Goal: Task Accomplishment & Management: Manage account settings

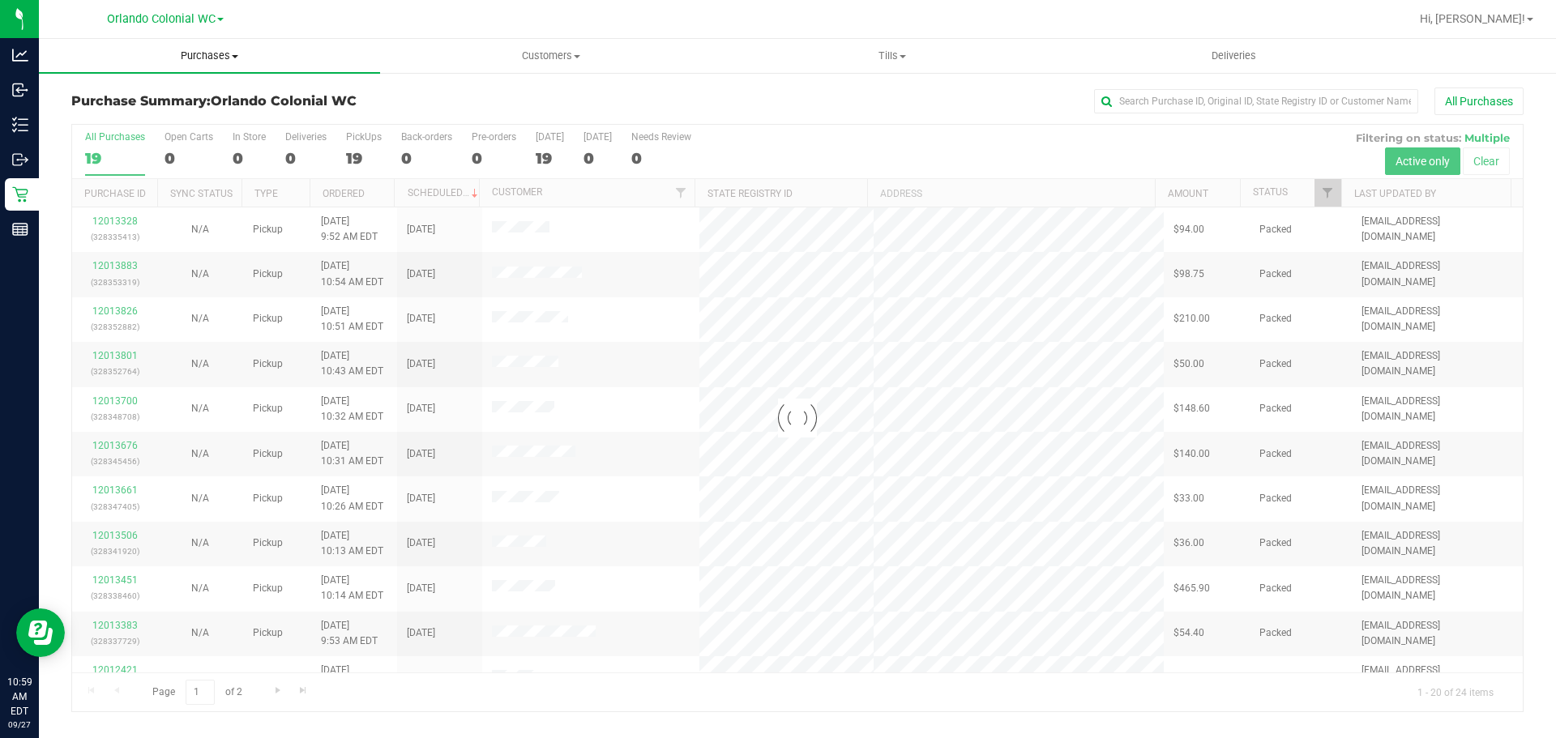
click at [227, 59] on span "Purchases" at bounding box center [209, 56] width 341 height 15
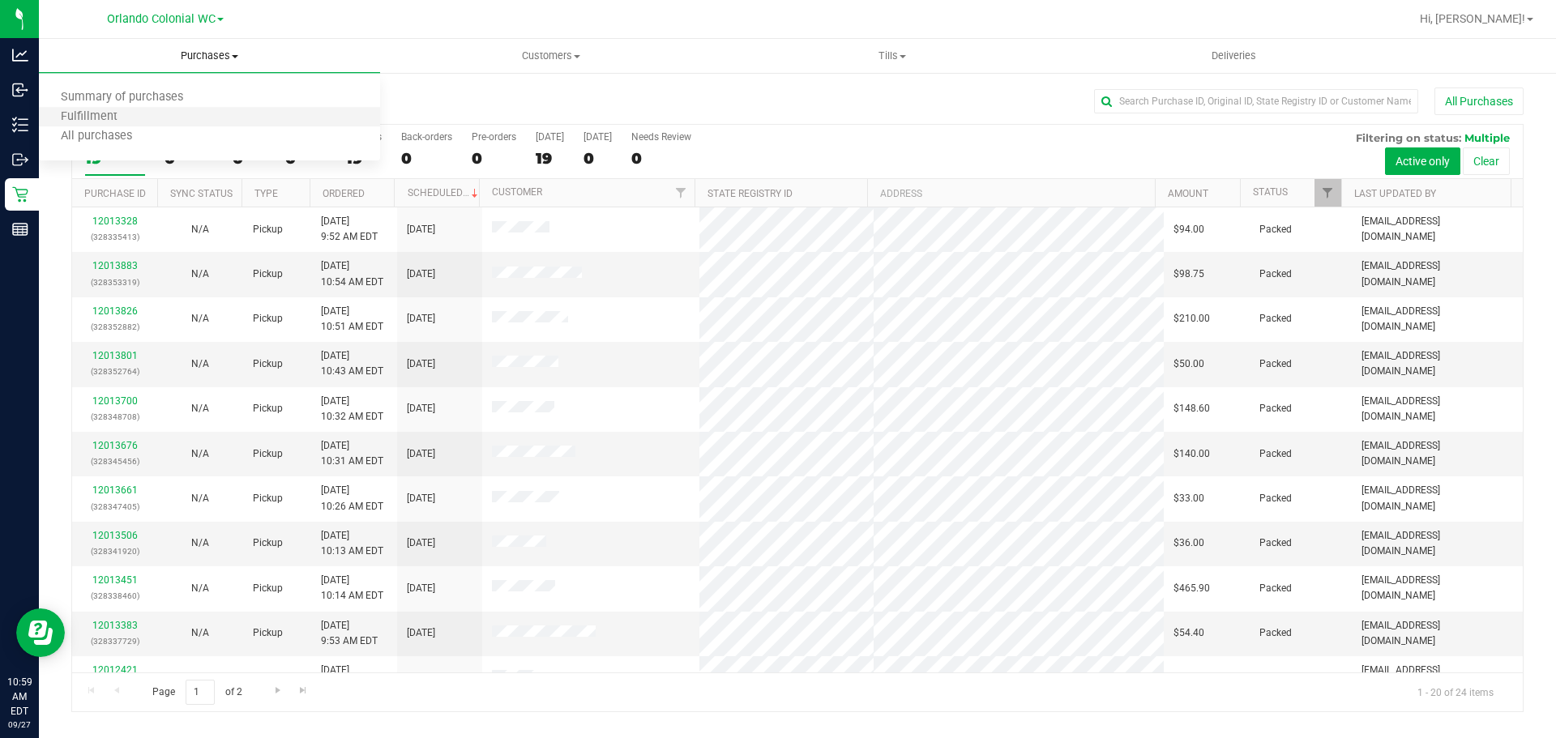
click at [168, 122] on li "Fulfillment" at bounding box center [209, 117] width 341 height 19
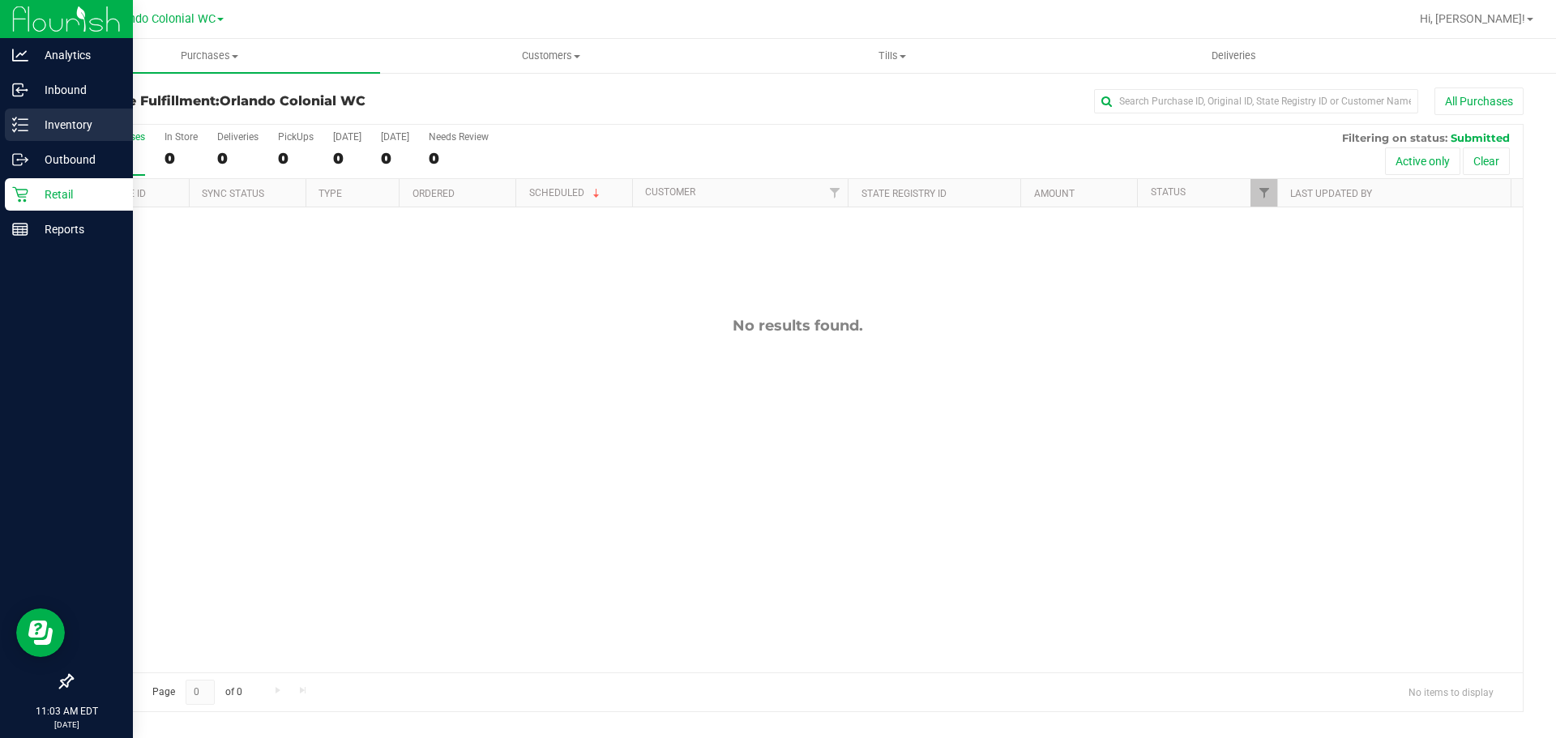
click at [91, 128] on p "Inventory" at bounding box center [76, 124] width 97 height 19
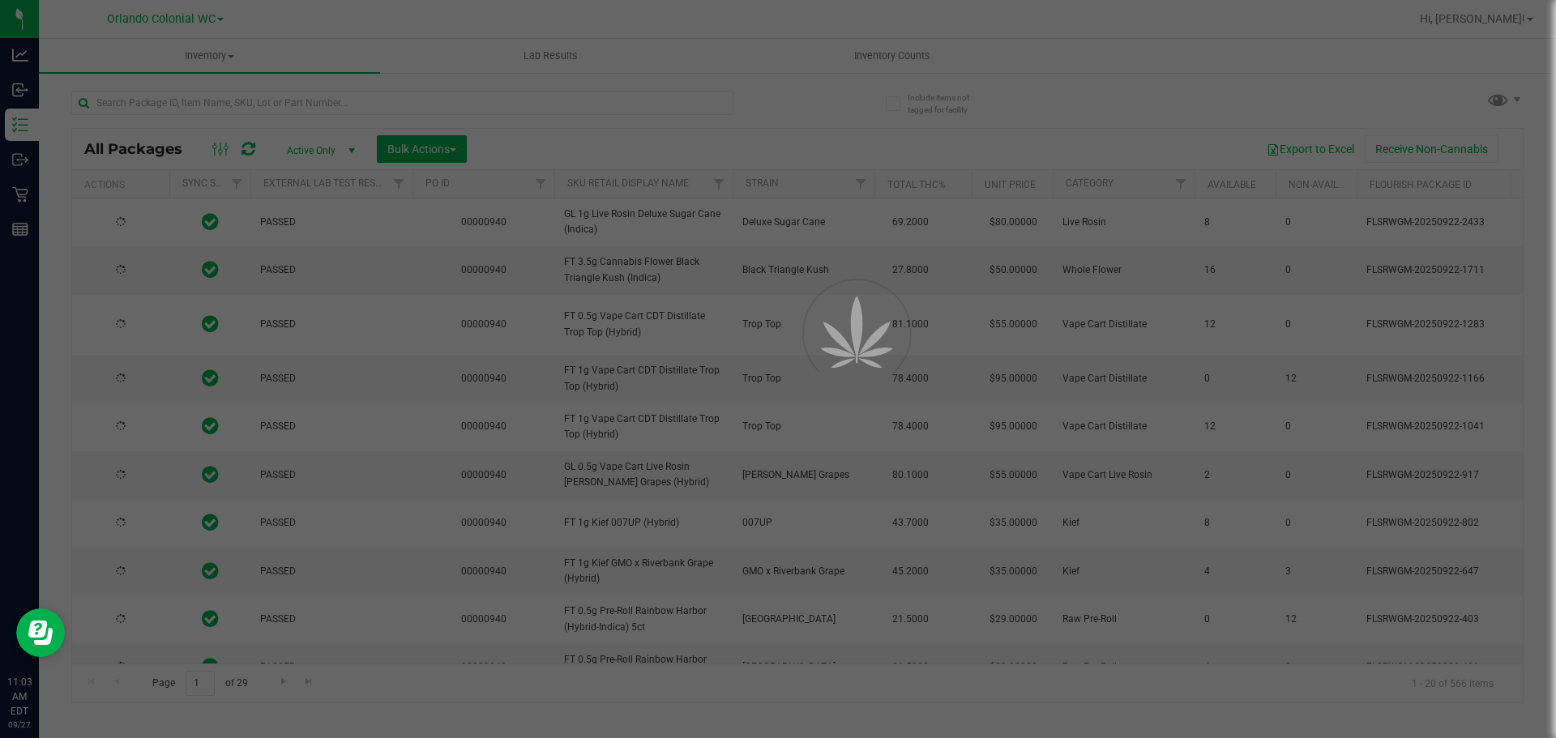
click at [897, 61] on div at bounding box center [778, 369] width 1556 height 738
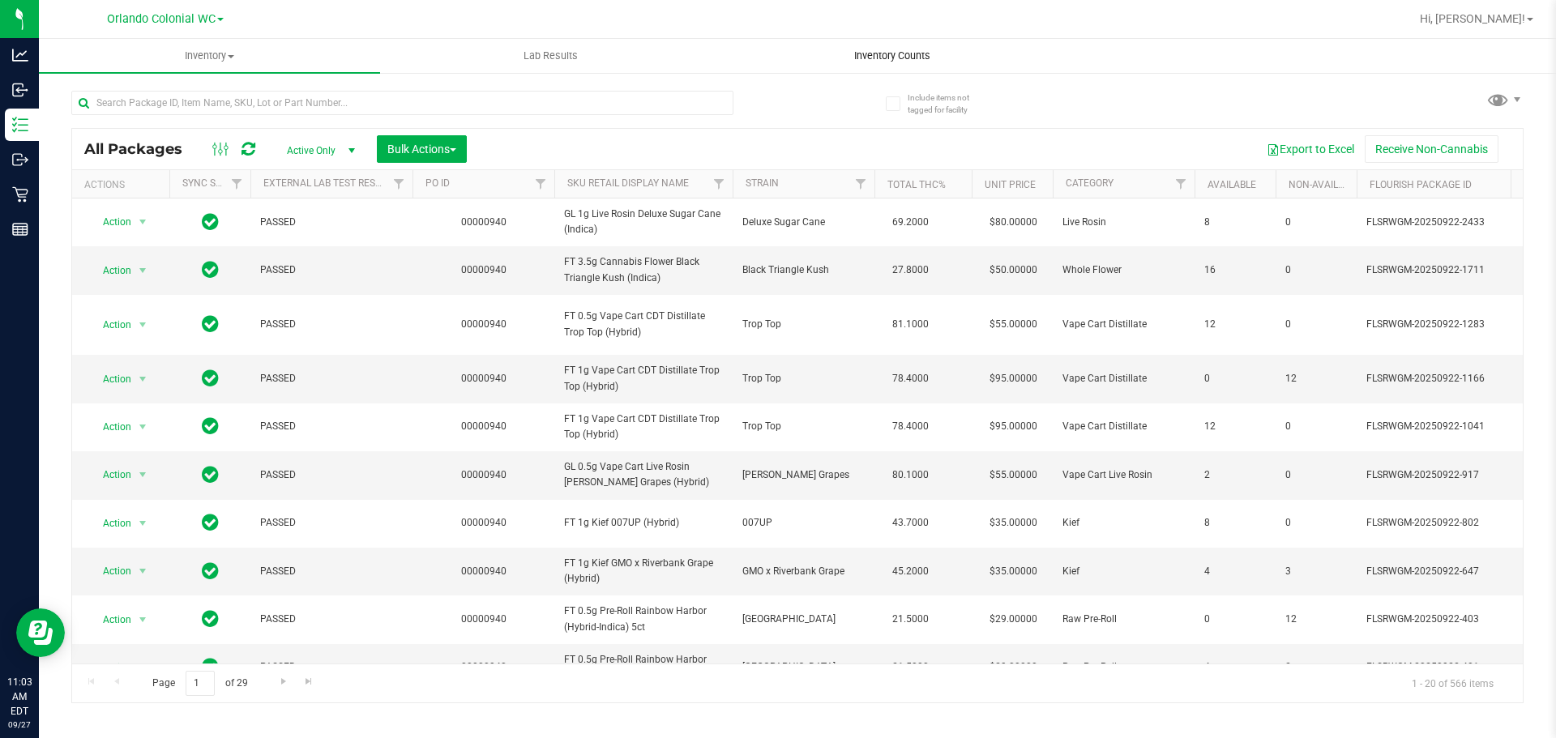
click at [898, 59] on span "Inventory Counts" at bounding box center [892, 56] width 120 height 15
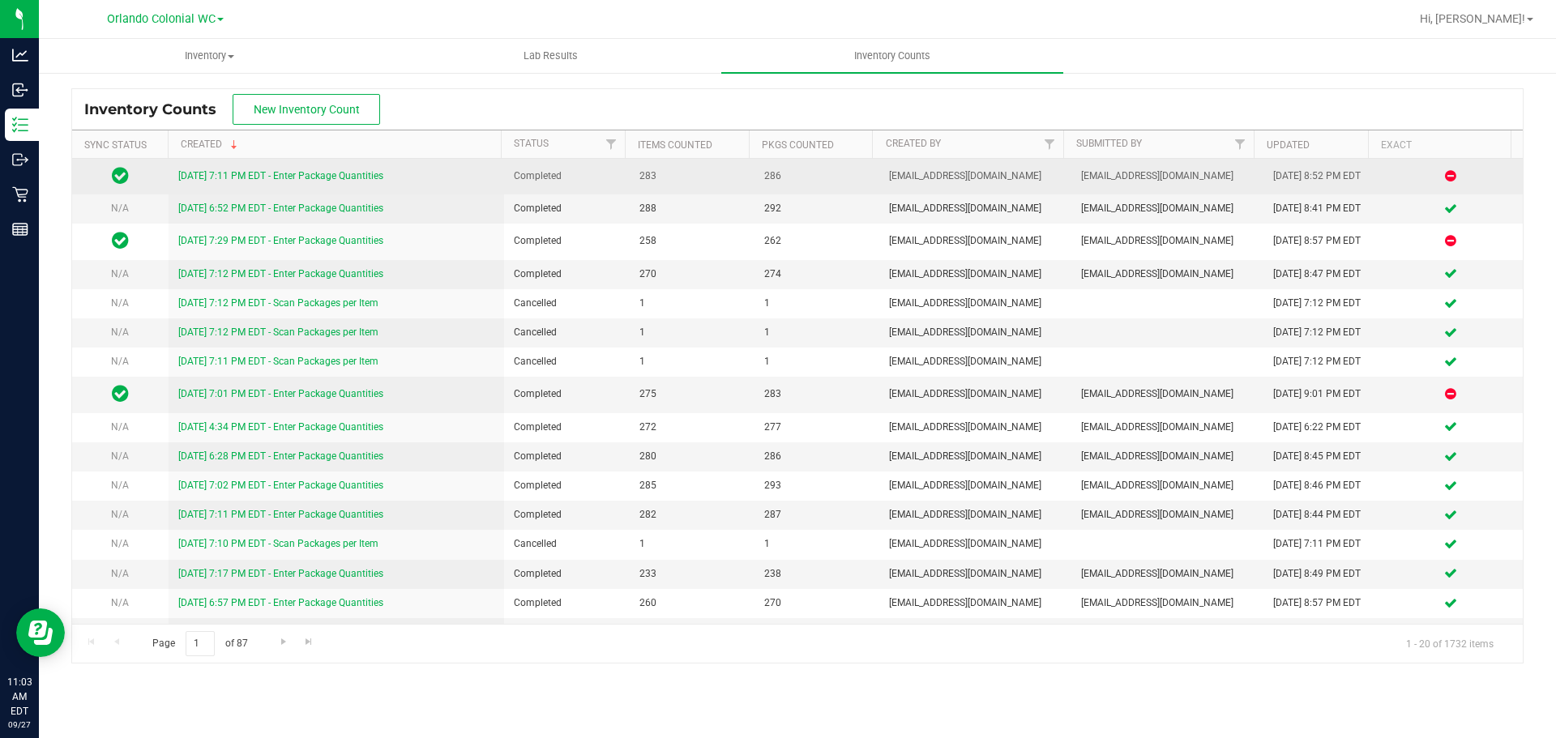
click at [296, 176] on link "9/26/25 7:11 PM EDT - Enter Package Quantities" at bounding box center [280, 175] width 205 height 11
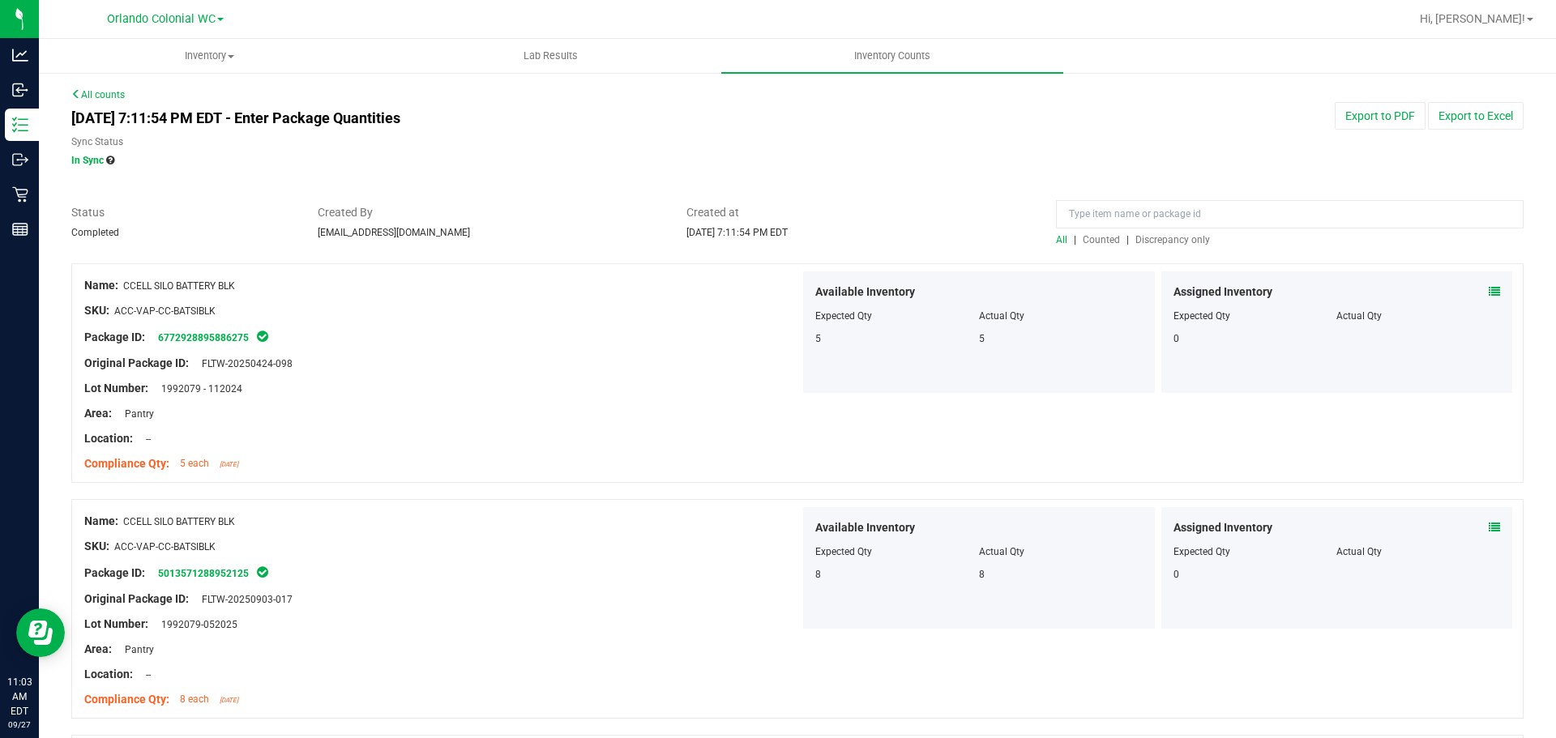
click at [1160, 235] on span "Discrepancy only" at bounding box center [1172, 239] width 75 height 11
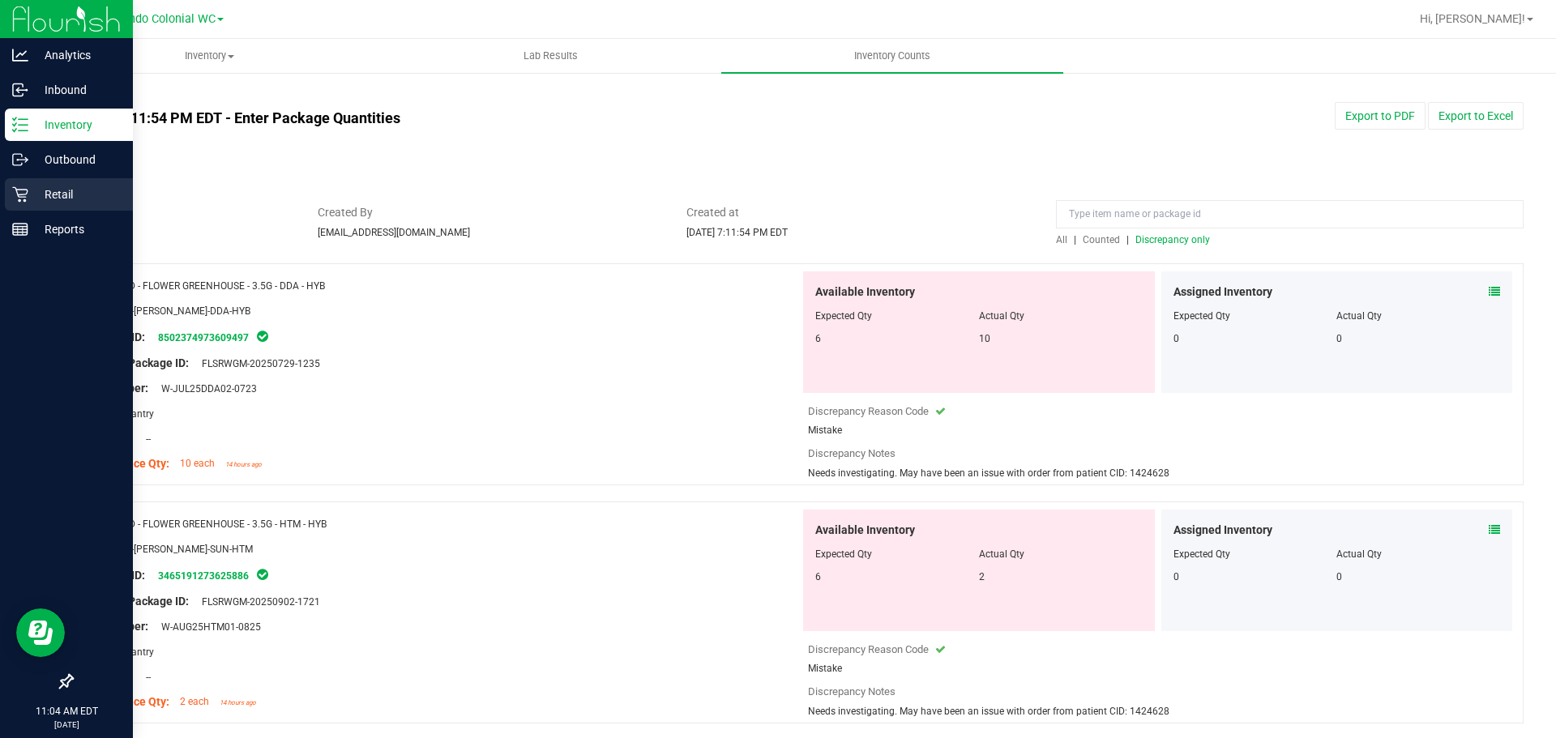
drag, startPoint x: 57, startPoint y: 193, endPoint x: 121, endPoint y: 156, distance: 73.7
click at [58, 194] on p "Retail" at bounding box center [76, 194] width 97 height 19
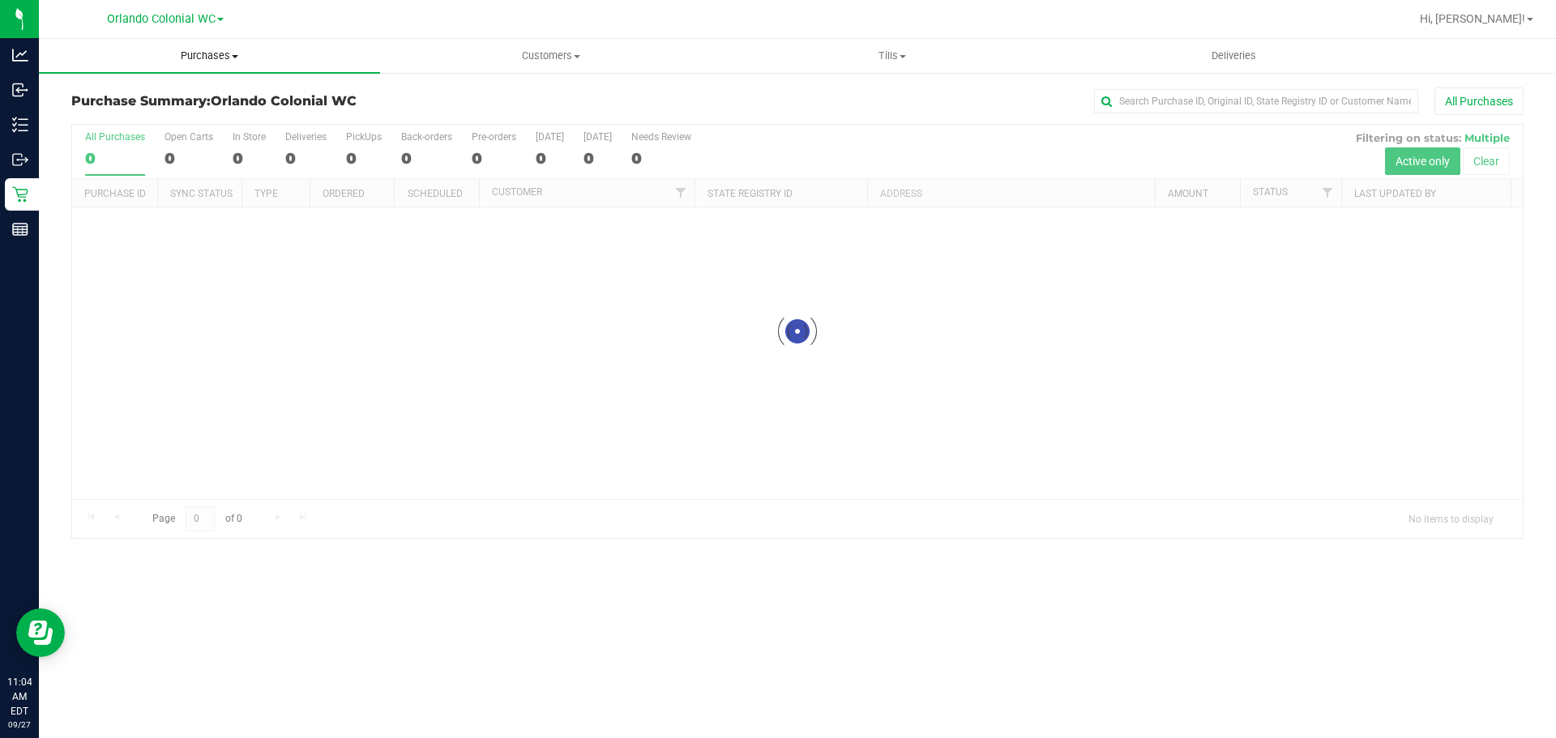
click at [225, 58] on span "Purchases" at bounding box center [209, 56] width 341 height 15
click at [159, 122] on li "Fulfillment" at bounding box center [209, 117] width 341 height 19
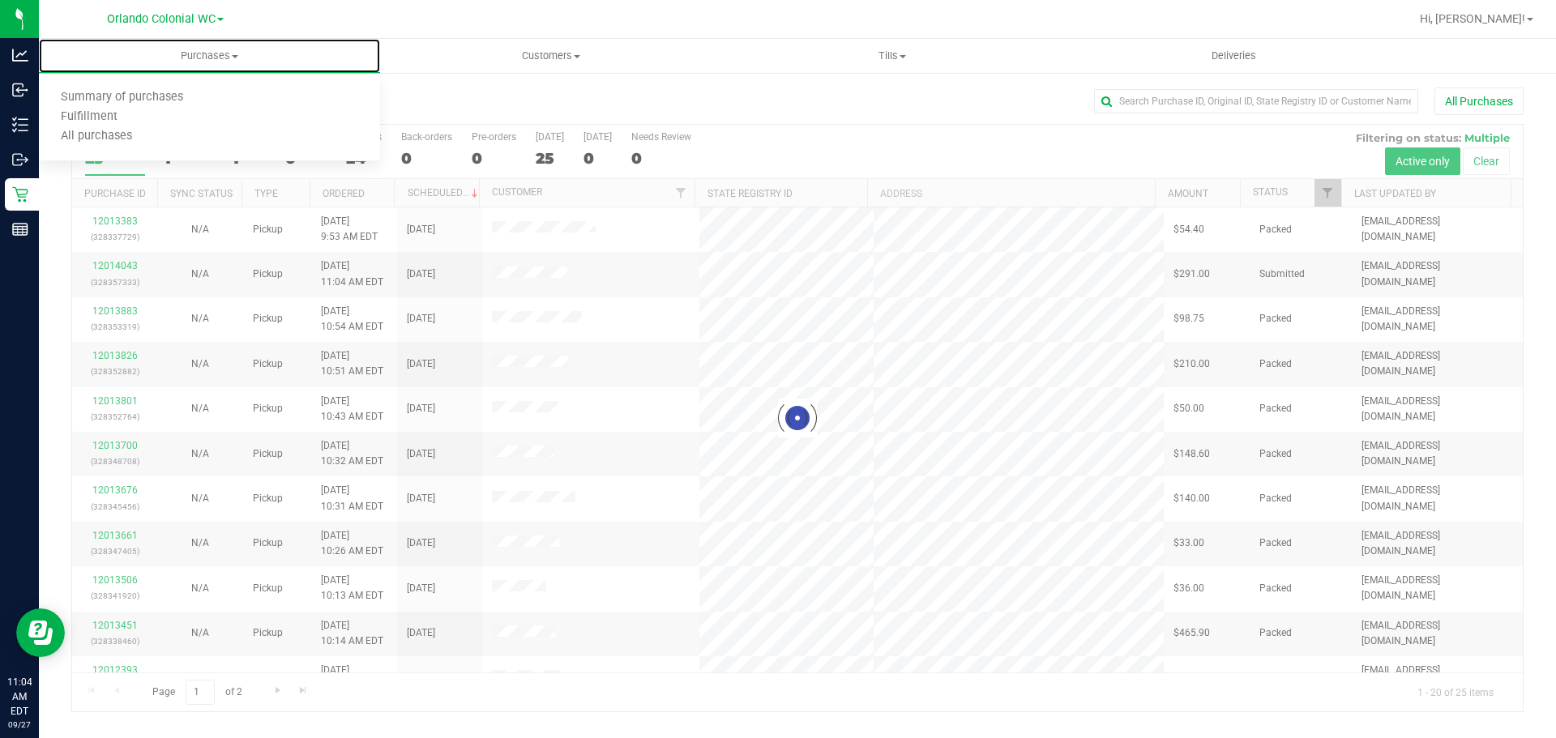
click at [158, 121] on li "Fulfillment" at bounding box center [209, 117] width 341 height 19
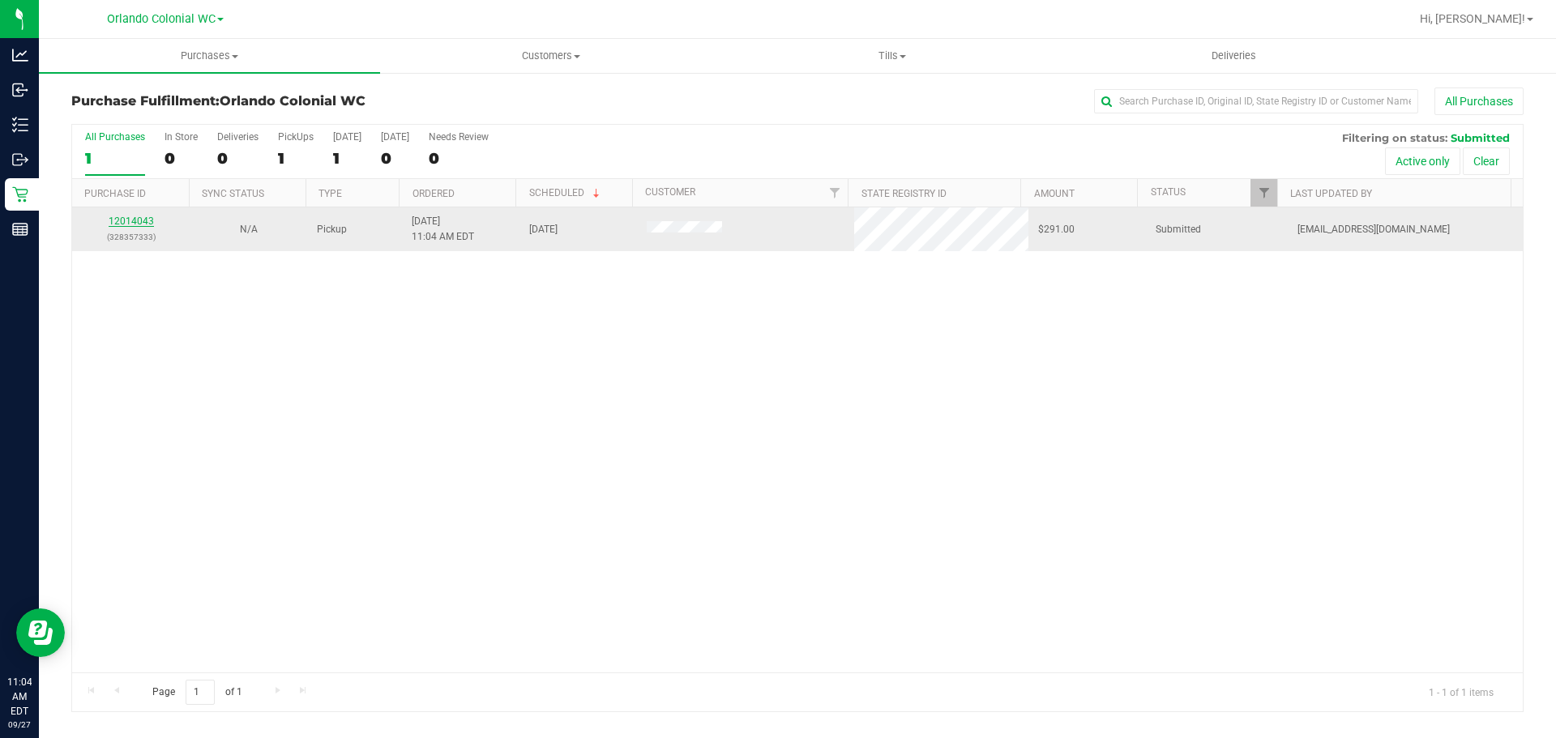
click at [147, 220] on link "12014043" at bounding box center [131, 221] width 45 height 11
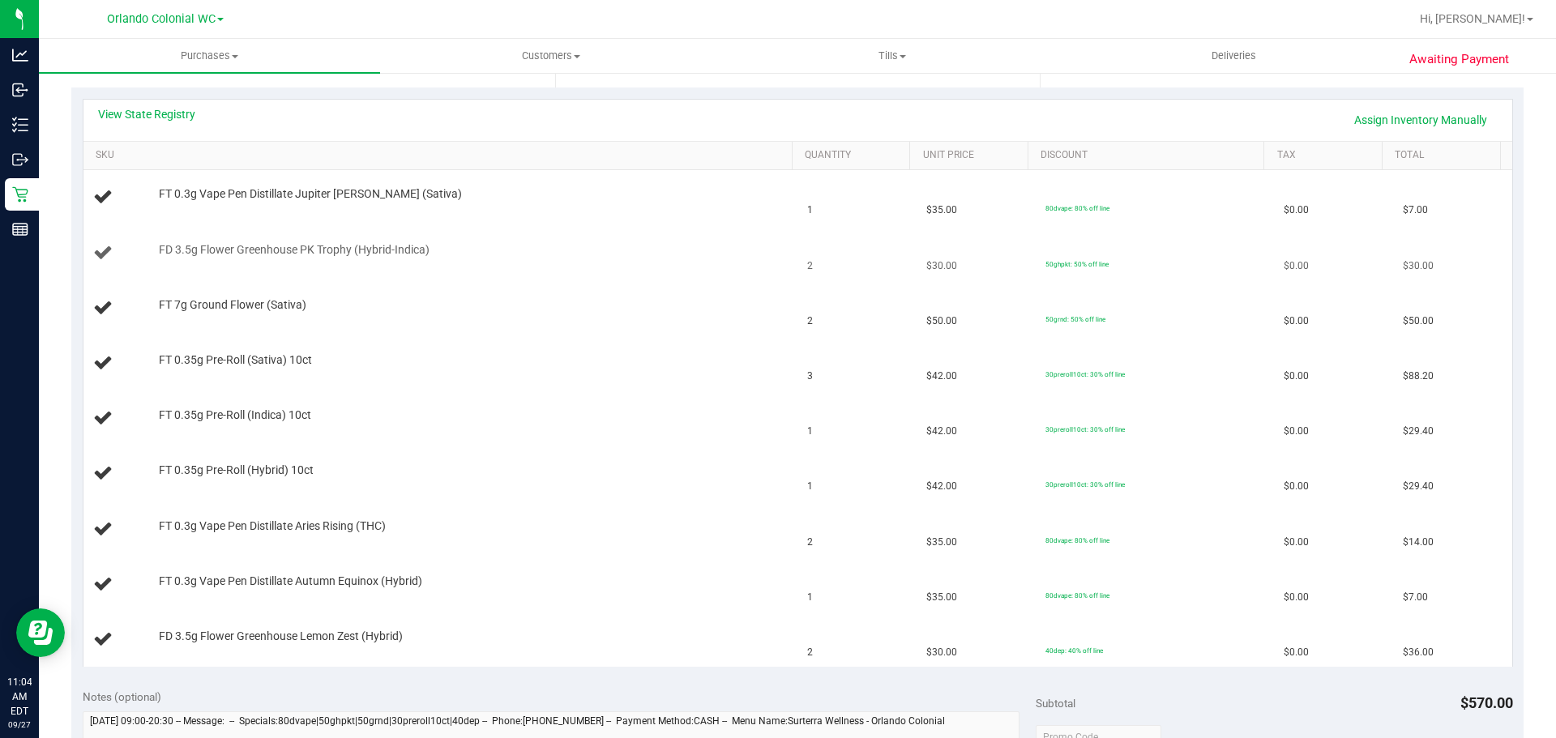
scroll to position [324, 0]
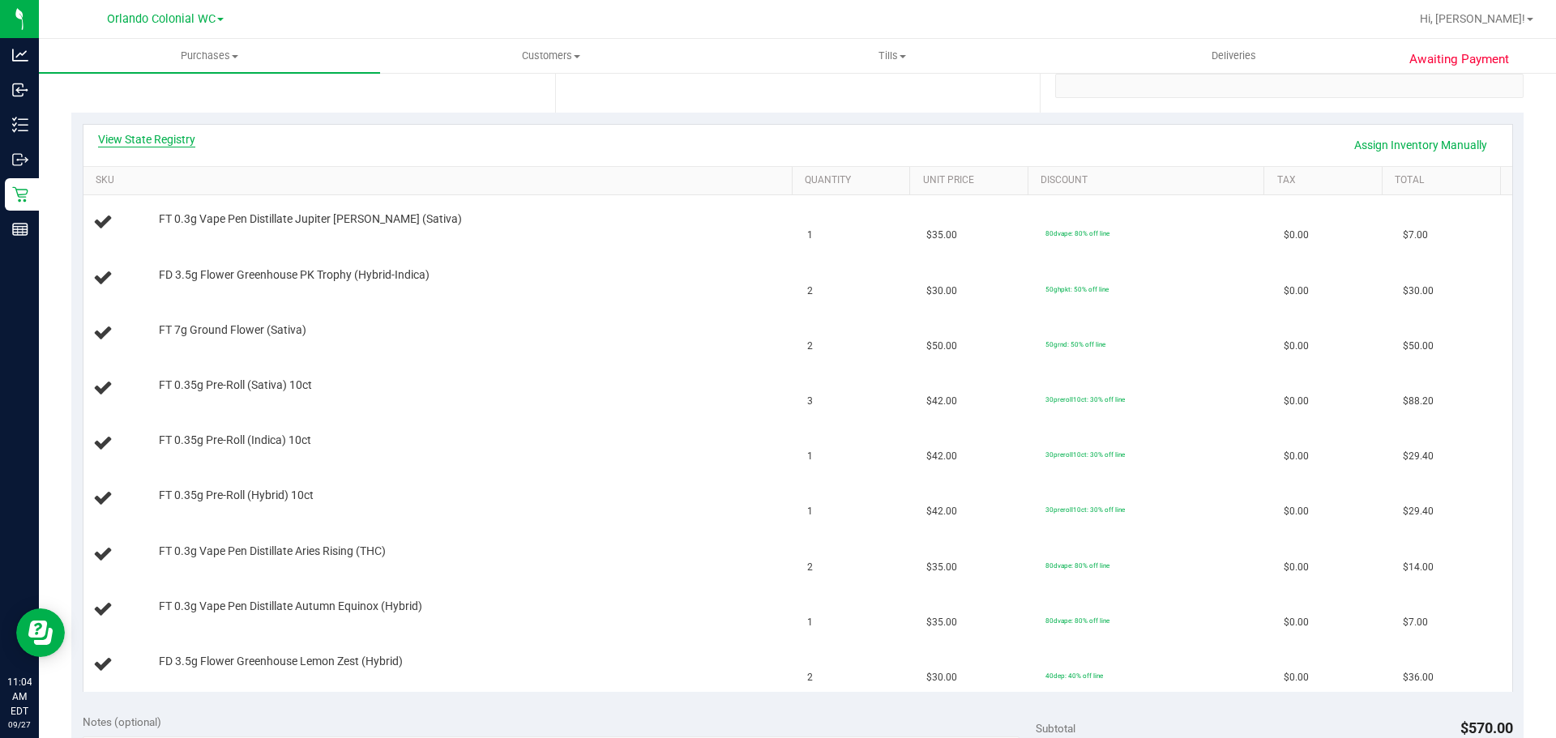
click at [160, 133] on link "View State Registry" at bounding box center [146, 139] width 97 height 16
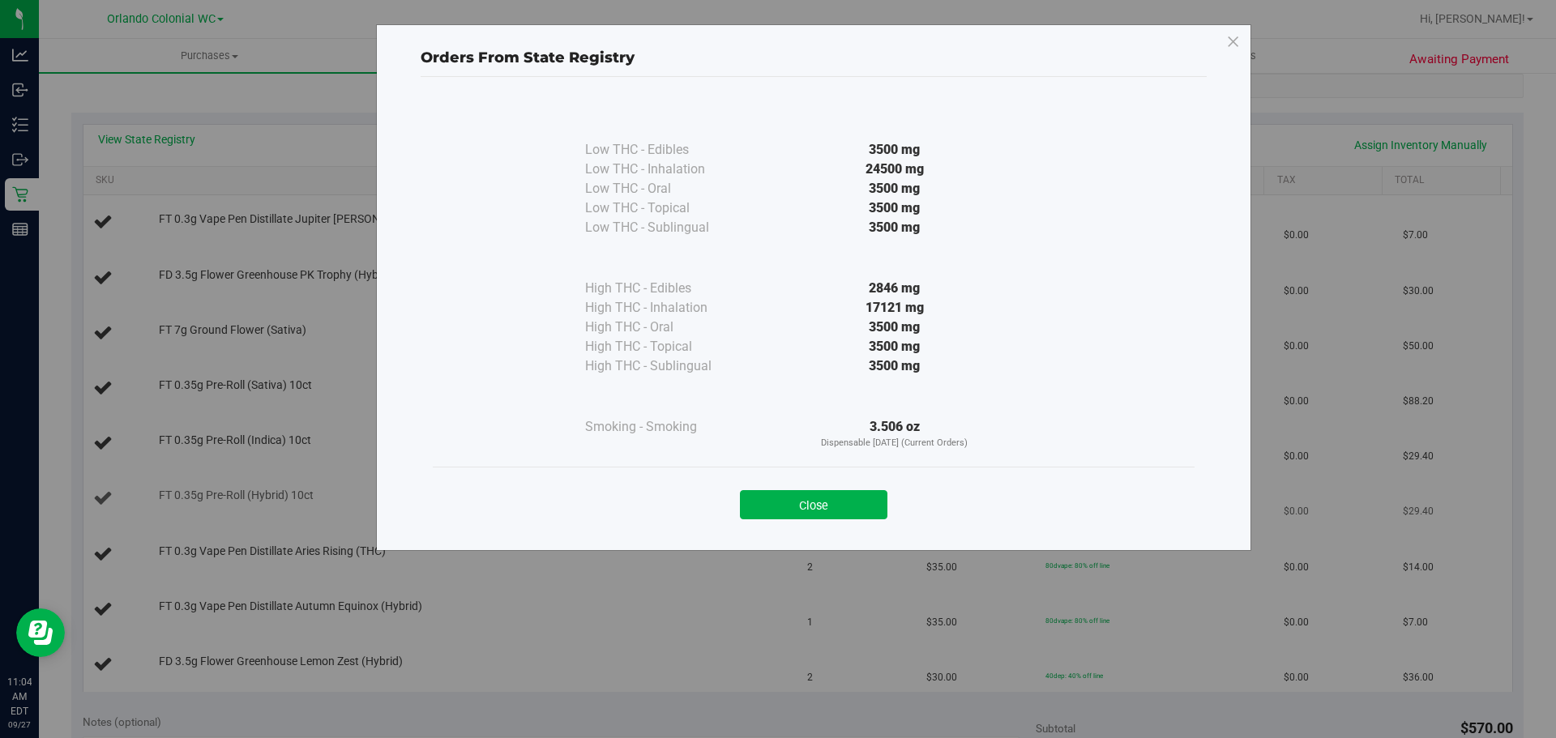
click at [849, 502] on button "Close" at bounding box center [813, 504] width 147 height 29
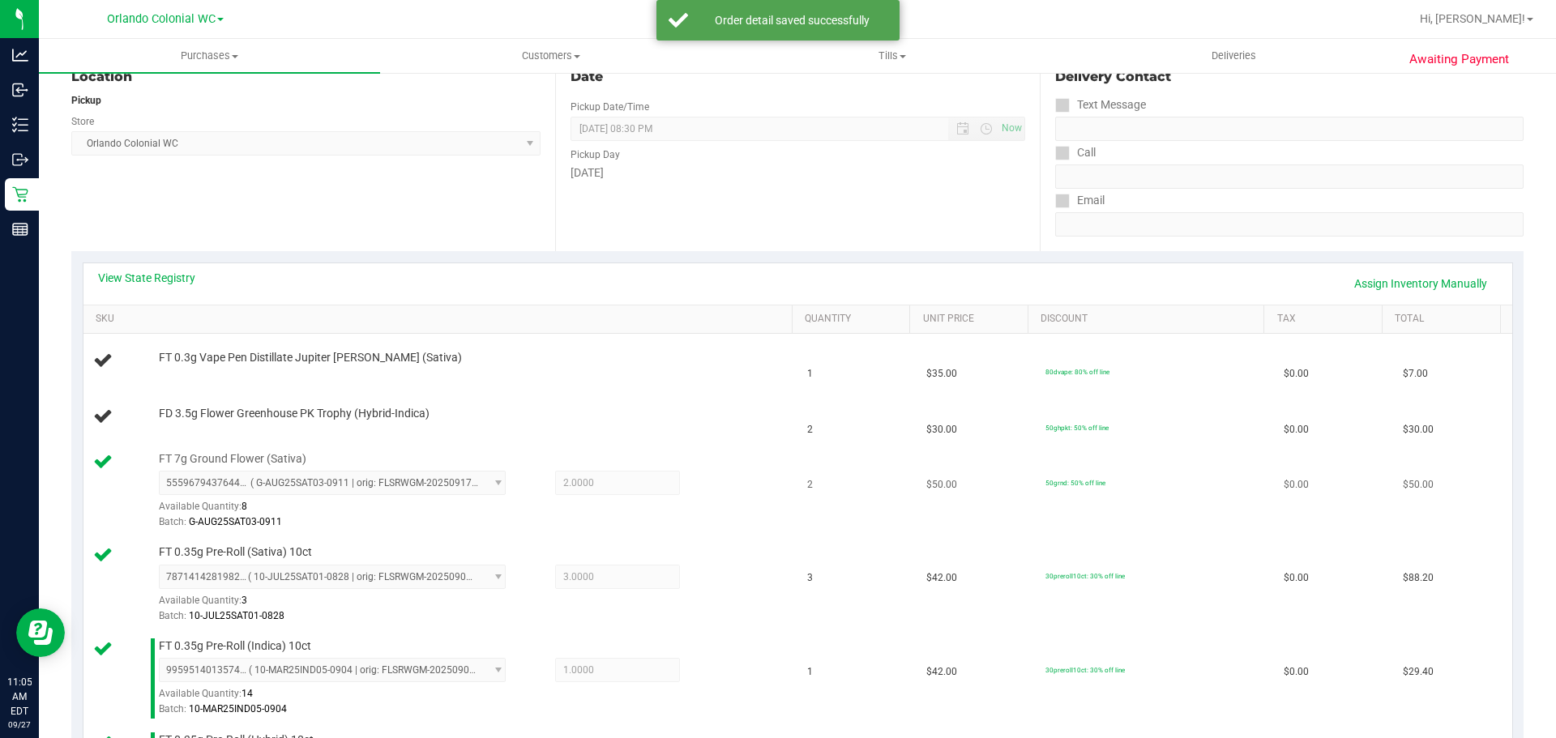
scroll to position [162, 0]
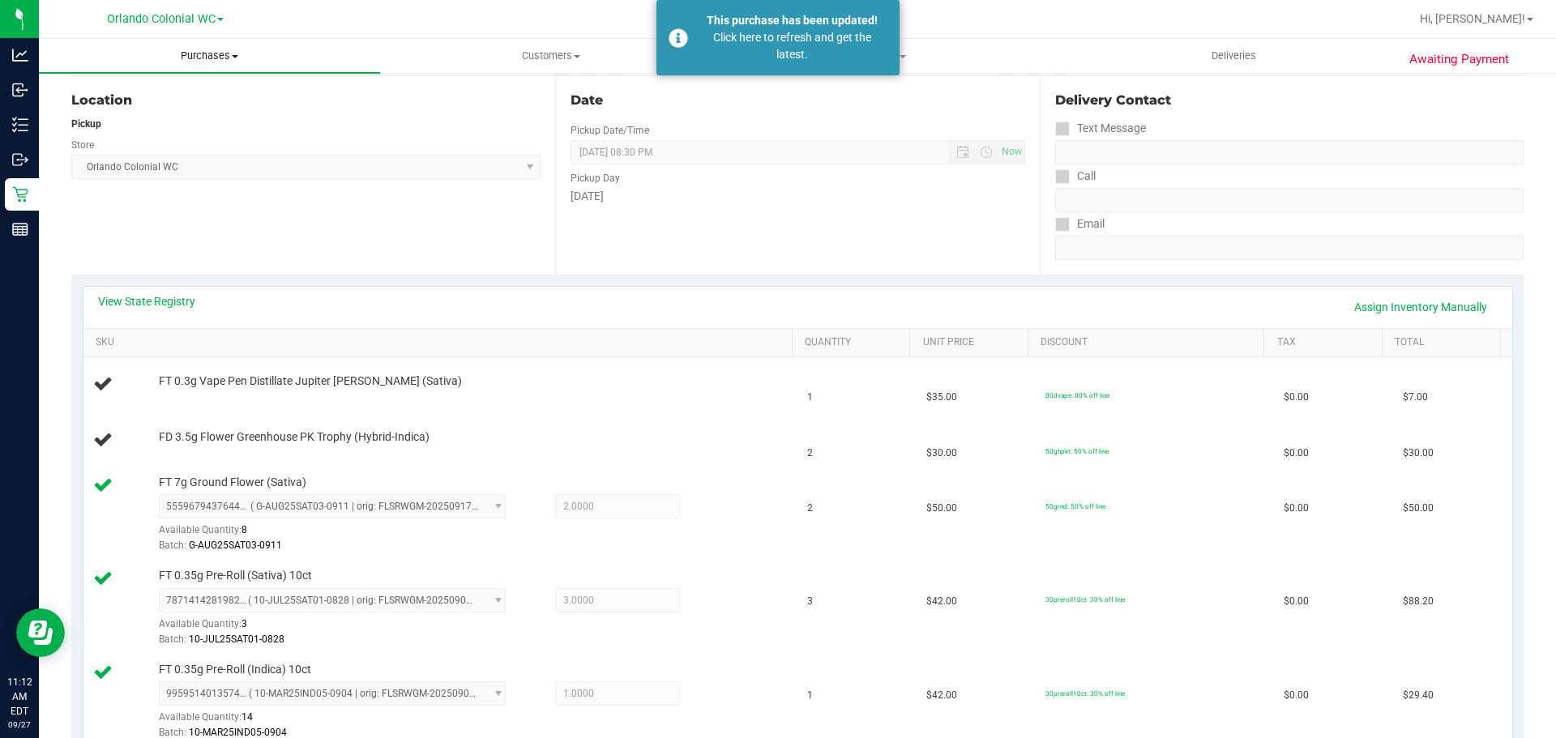
click at [203, 56] on span "Purchases" at bounding box center [209, 56] width 341 height 15
click at [103, 100] on span "Summary of purchases" at bounding box center [122, 98] width 166 height 14
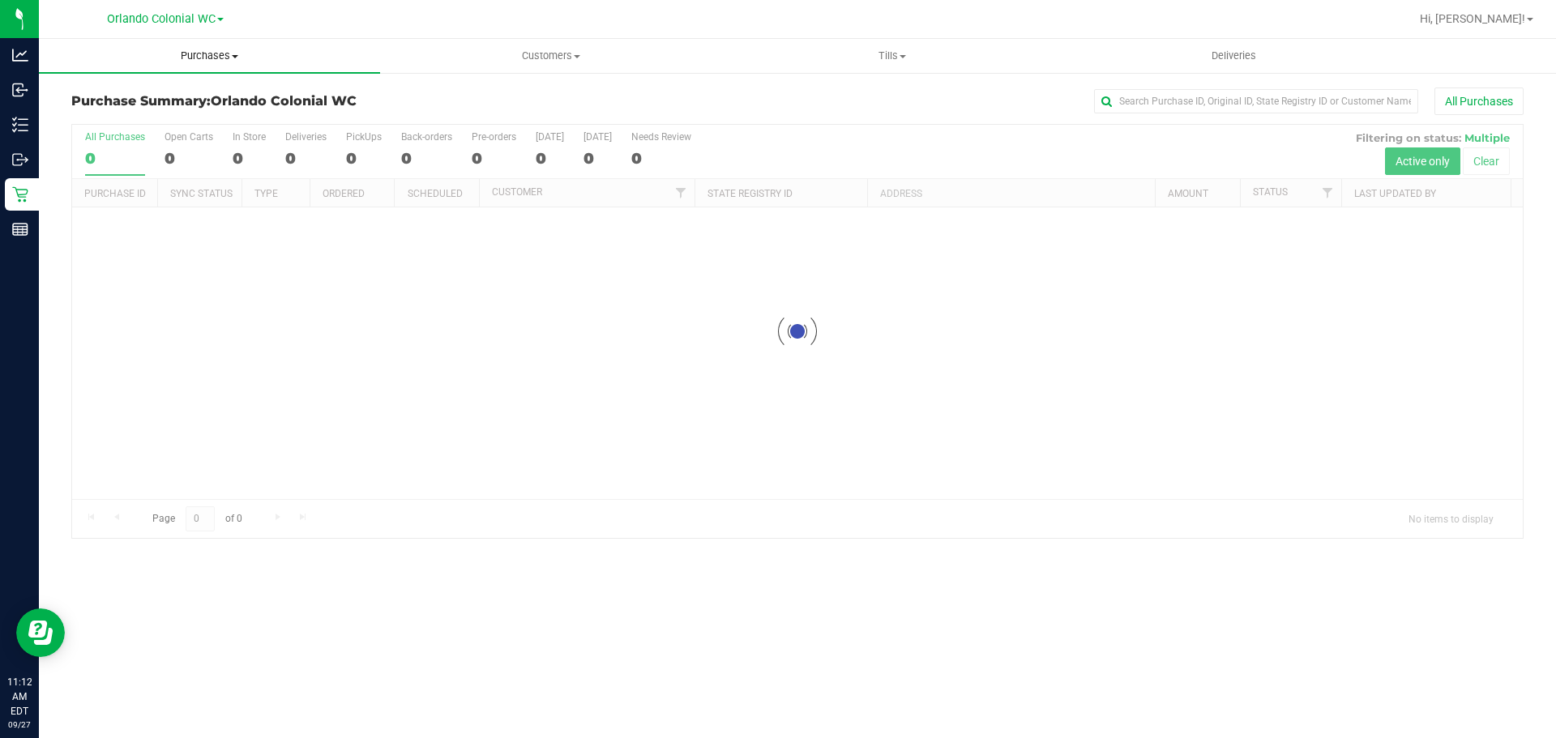
click at [231, 60] on span "Purchases" at bounding box center [209, 56] width 341 height 15
click at [108, 121] on span "Fulfillment" at bounding box center [89, 117] width 100 height 14
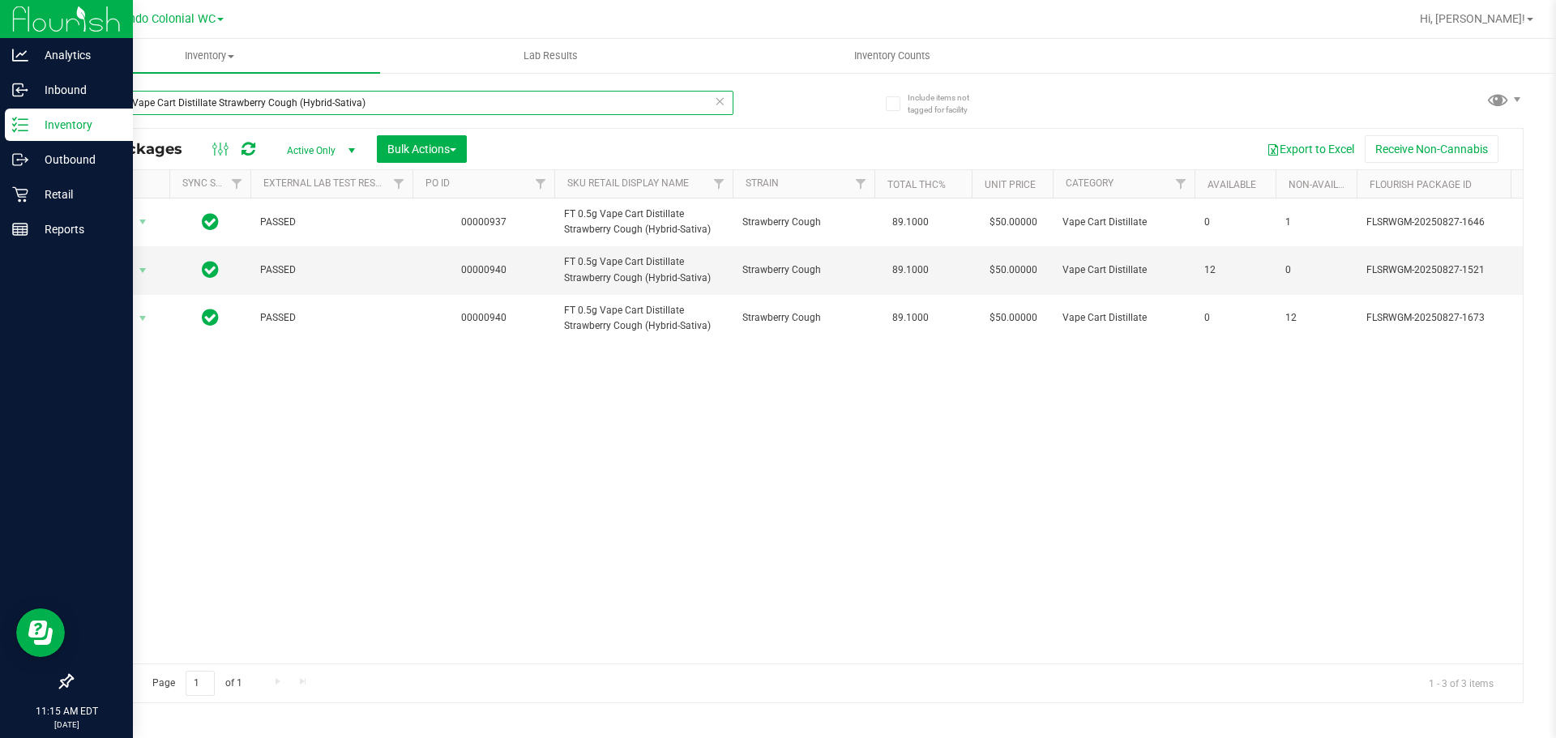
drag, startPoint x: 365, startPoint y: 101, endPoint x: 0, endPoint y: 31, distance: 372.1
click at [0, 32] on div "Analytics Inbound Inventory Outbound Retail Reports 11:15 AM EDT [DATE] 09/27 O…" at bounding box center [778, 369] width 1556 height 738
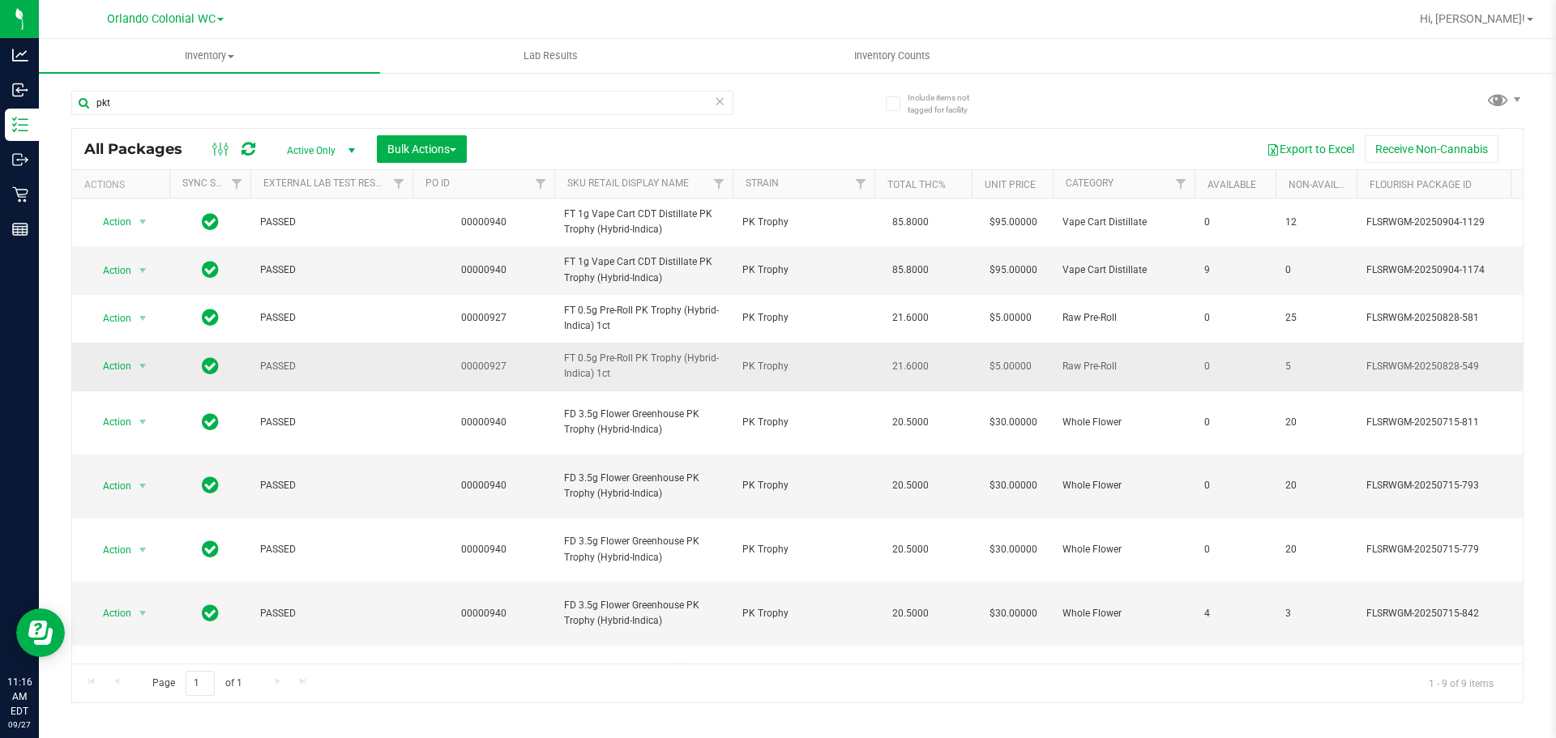
click at [621, 367] on span "FT 0.5g Pre-Roll PK Trophy (Hybrid-Indica) 1ct" at bounding box center [643, 366] width 159 height 31
copy tr "FT 0.5g Pre-Roll PK Trophy (Hybrid-Indica) 1ct"
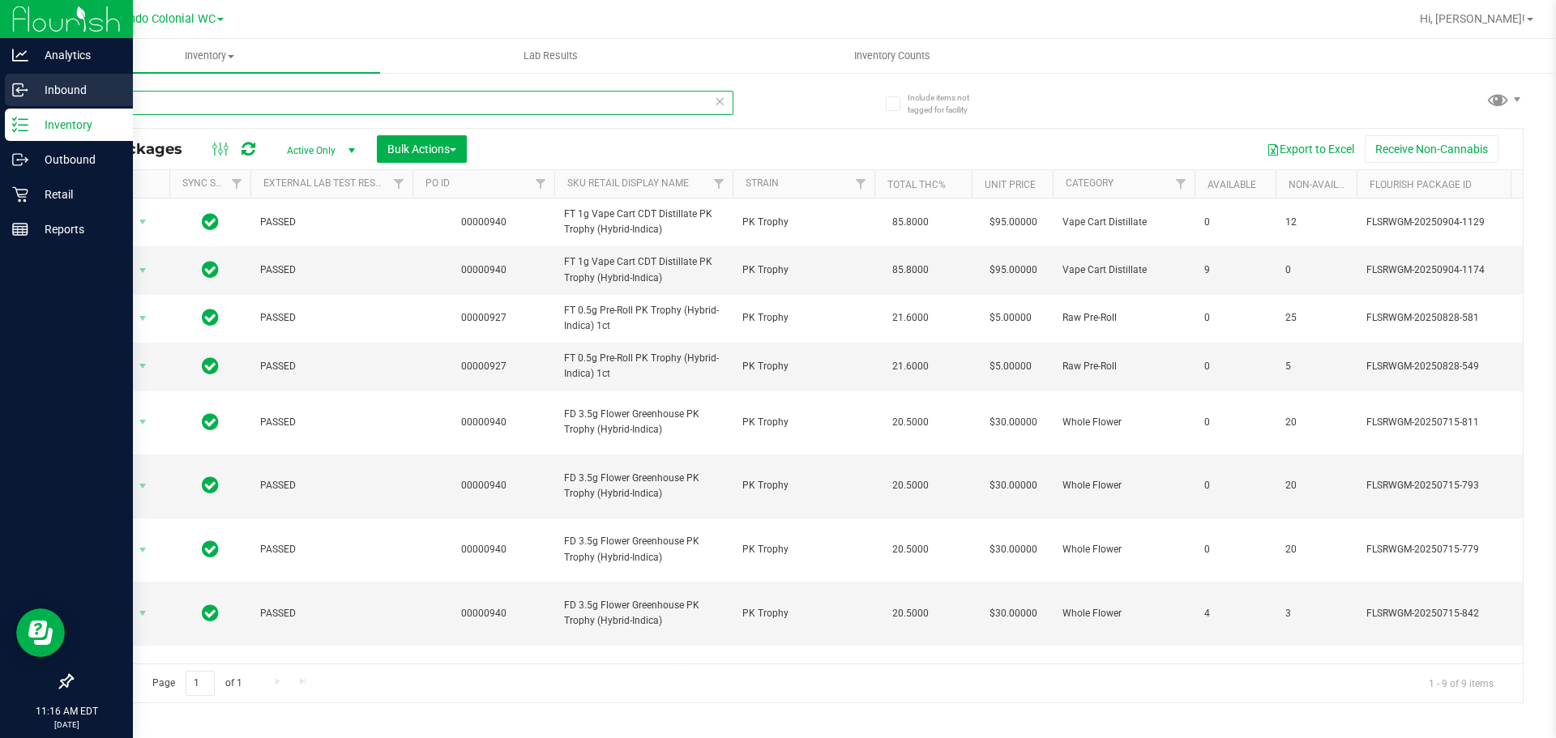
drag, startPoint x: 186, startPoint y: 109, endPoint x: 0, endPoint y: 92, distance: 186.3
click at [0, 97] on div "Analytics Inbound Inventory Outbound Retail Reports 11:16 AM EDT [DATE] 09/27 O…" at bounding box center [778, 369] width 1556 height 738
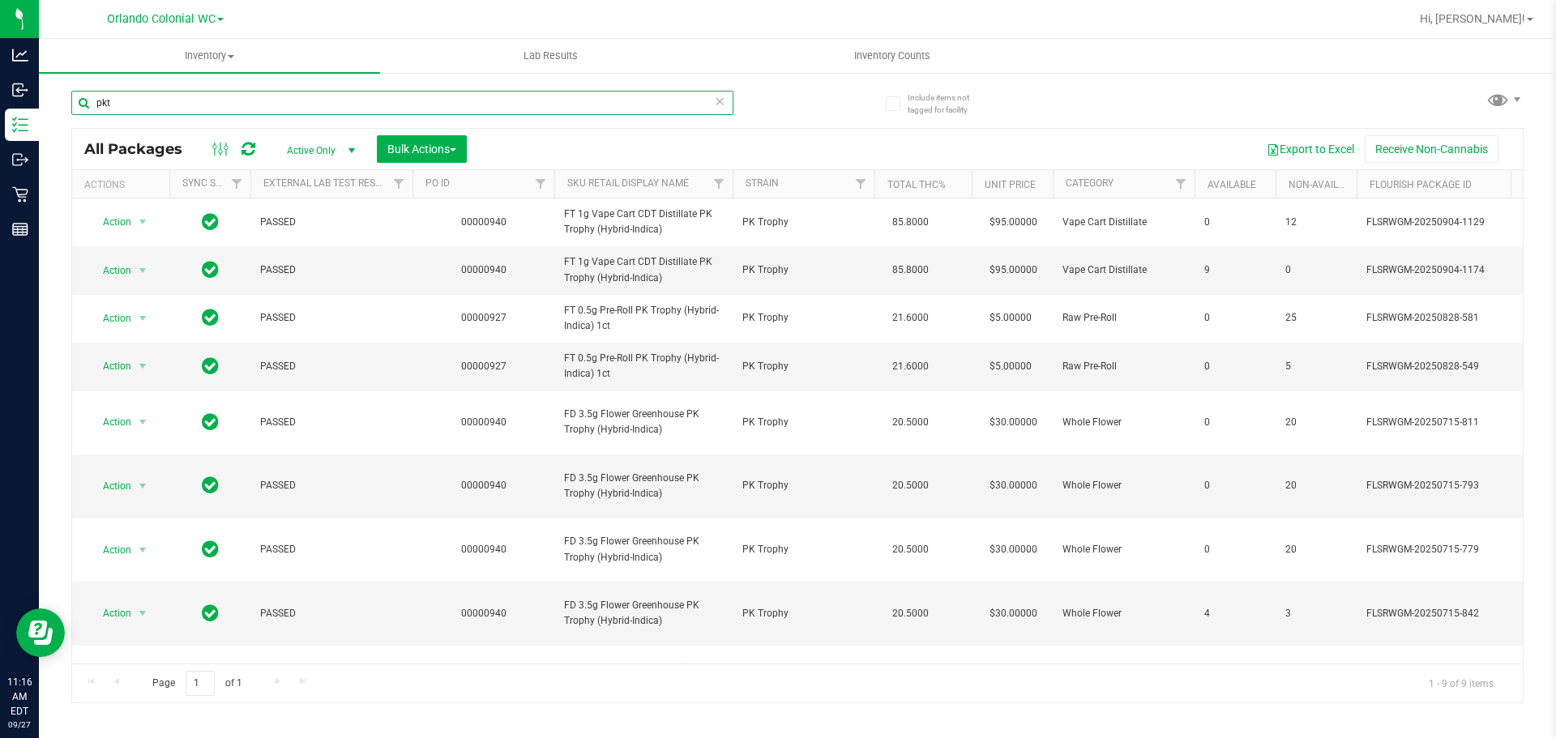
paste input "FT 0.5g Pre-Roll PK Trophy (Hybrid-Indica) 1c"
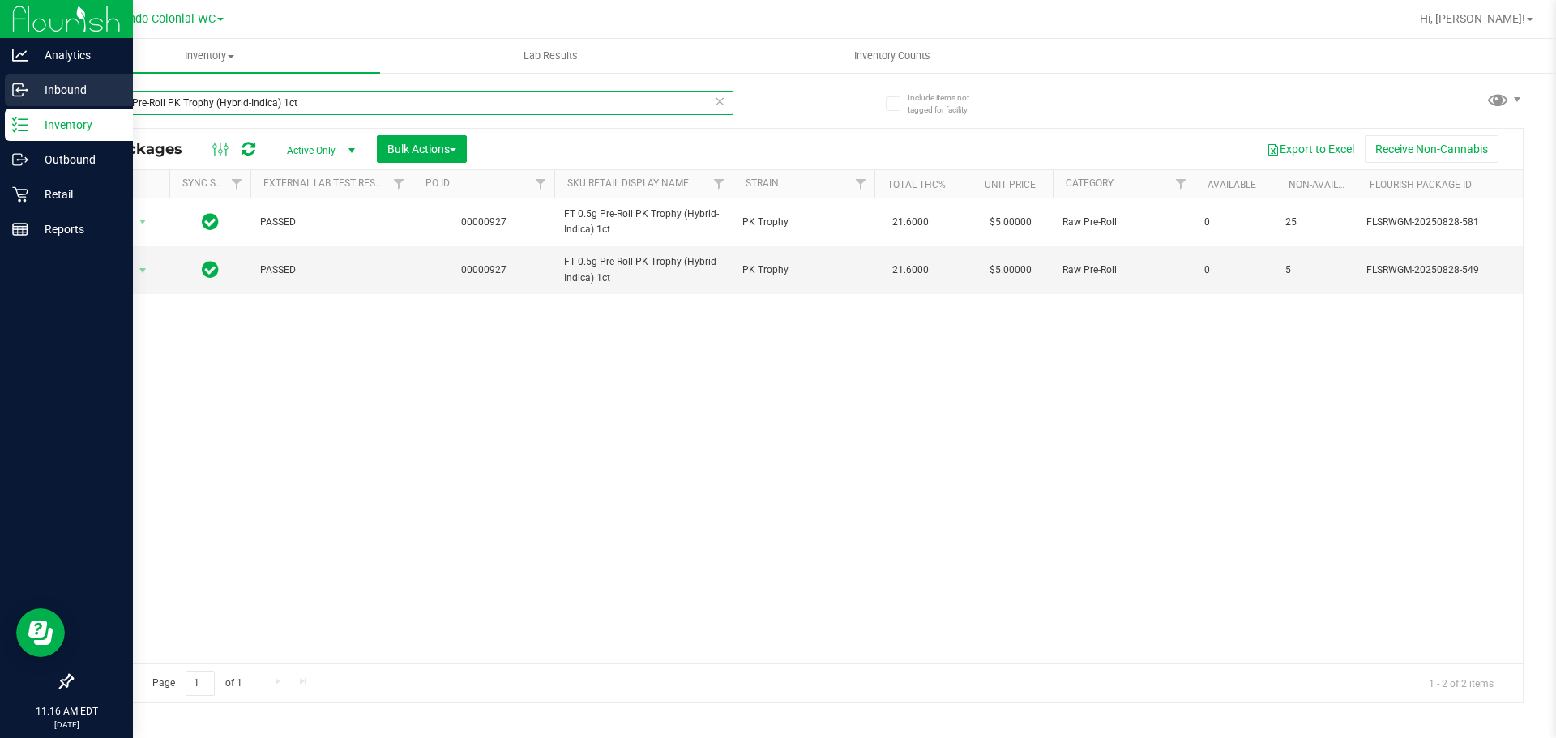
drag, startPoint x: 341, startPoint y: 106, endPoint x: 0, endPoint y: 92, distance: 341.4
click at [0, 92] on div "Analytics Inbound Inventory Outbound Retail Reports 11:16 AM EDT [DATE] 09/27 O…" at bounding box center [778, 369] width 1556 height 738
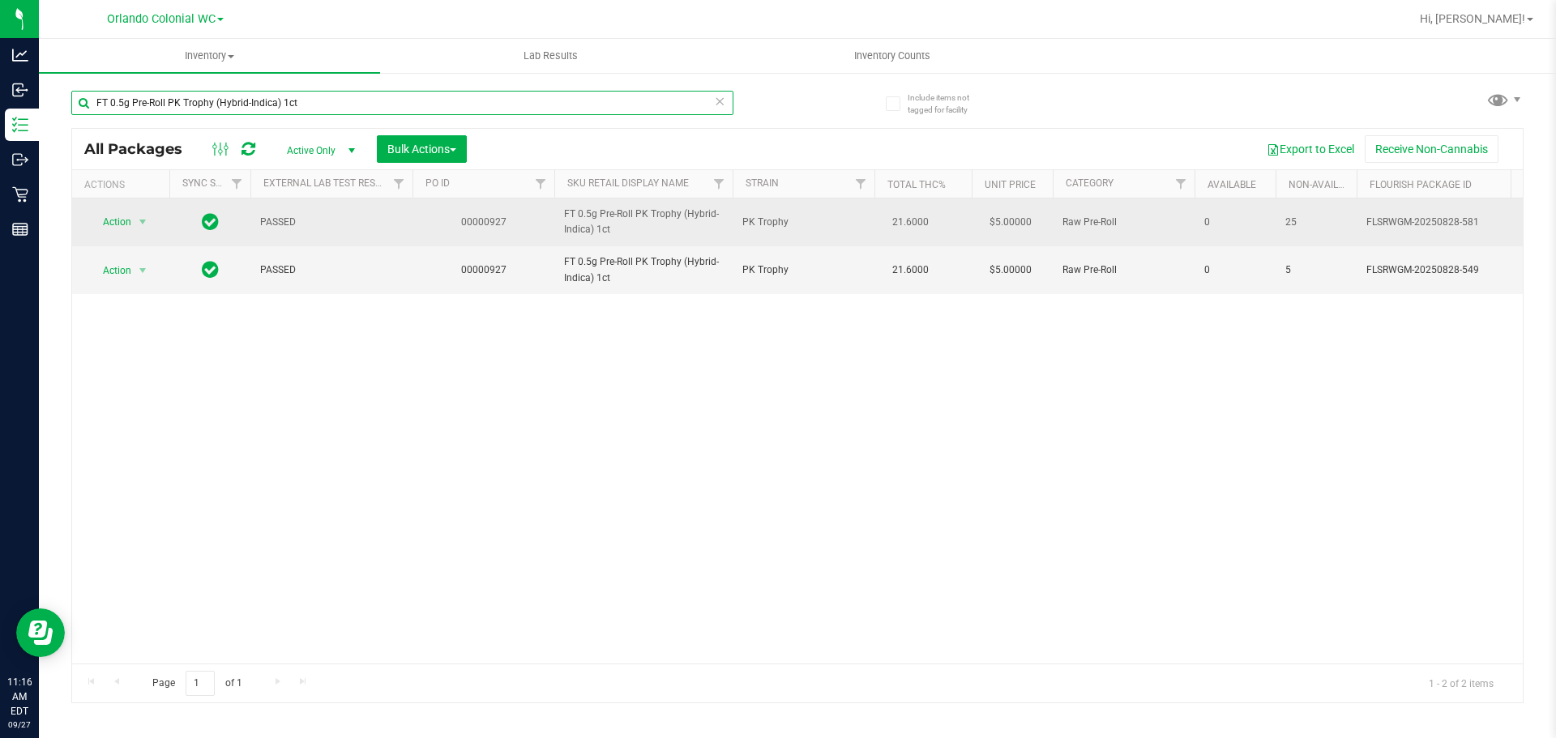
type input "FT 0.5g Pre-Roll PK Trophy (Hybrid-Indica) 1ct"
click at [112, 212] on span "Action" at bounding box center [110, 222] width 44 height 23
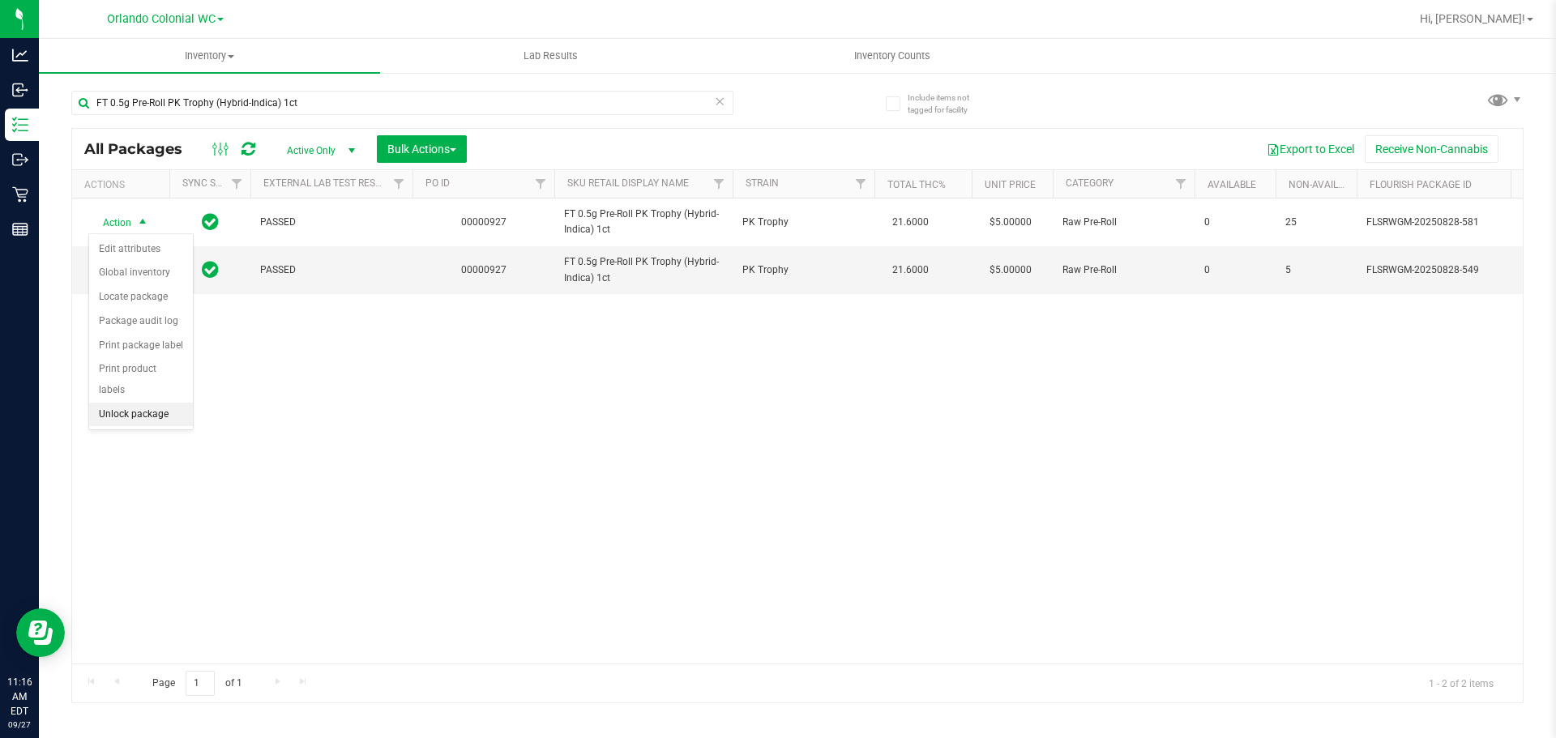
click at [160, 407] on div "Action Edit attributes Global inventory Locate package Package audit log Print …" at bounding box center [140, 331] width 105 height 197
click at [156, 403] on li "Unlock package" at bounding box center [141, 415] width 104 height 24
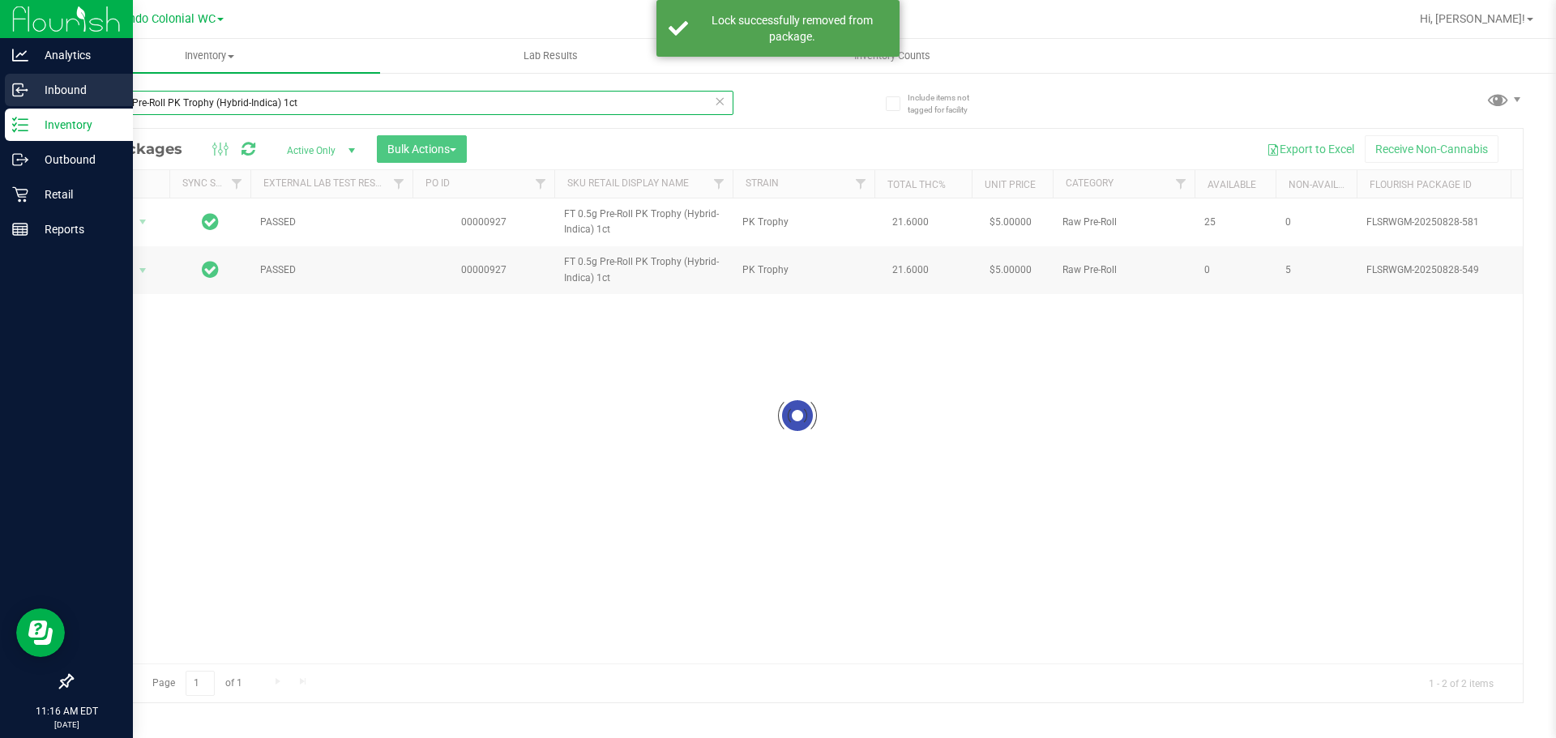
drag, startPoint x: 331, startPoint y: 97, endPoint x: 0, endPoint y: 96, distance: 331.4
click at [0, 96] on div "Analytics Inbound Inventory Outbound Retail Reports 11:16 AM EDT [DATE] 09/27 O…" at bounding box center [778, 369] width 1556 height 738
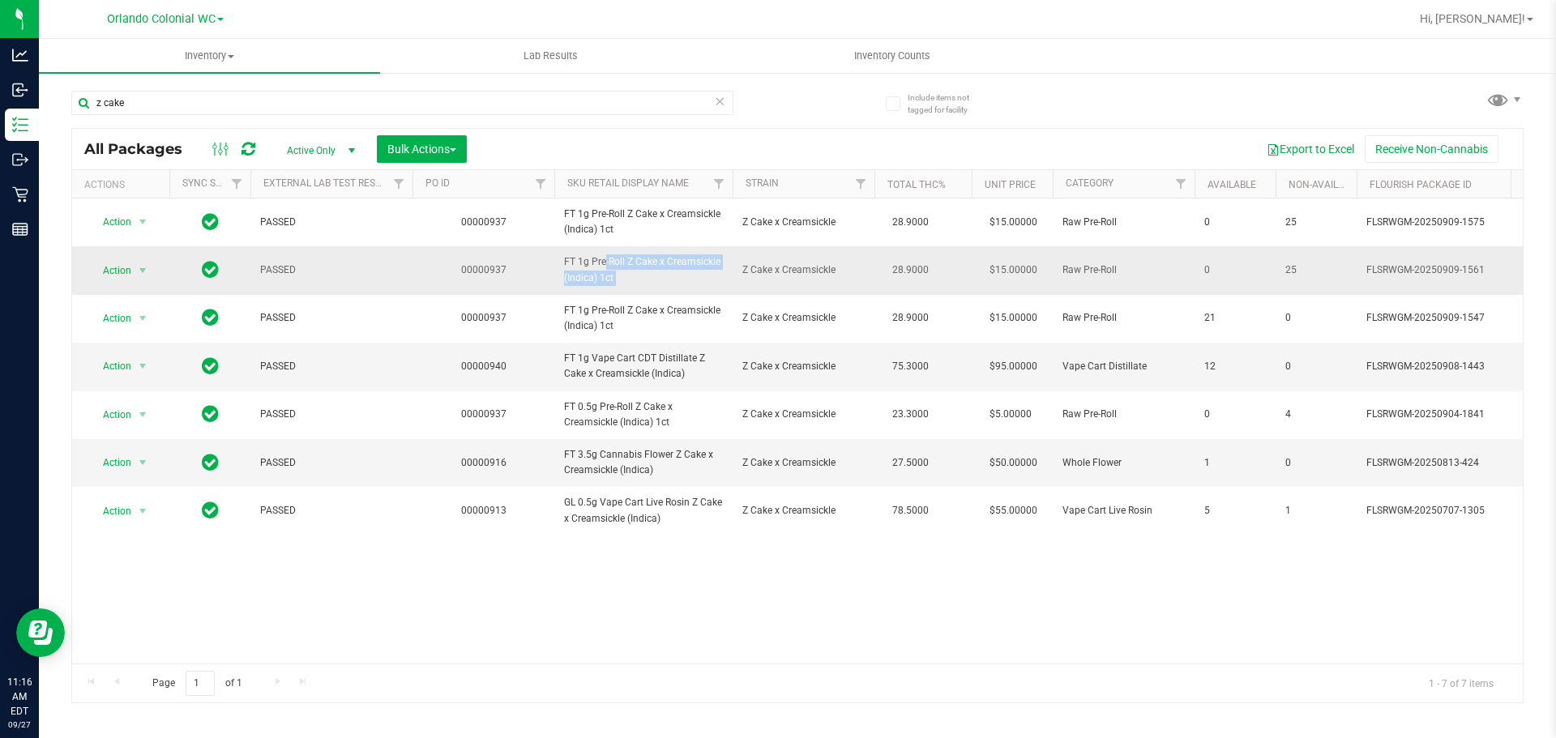
click at [627, 266] on span "FT 1g Pre-Roll Z Cake x Creamsickle (Indica) 1ct" at bounding box center [643, 269] width 159 height 31
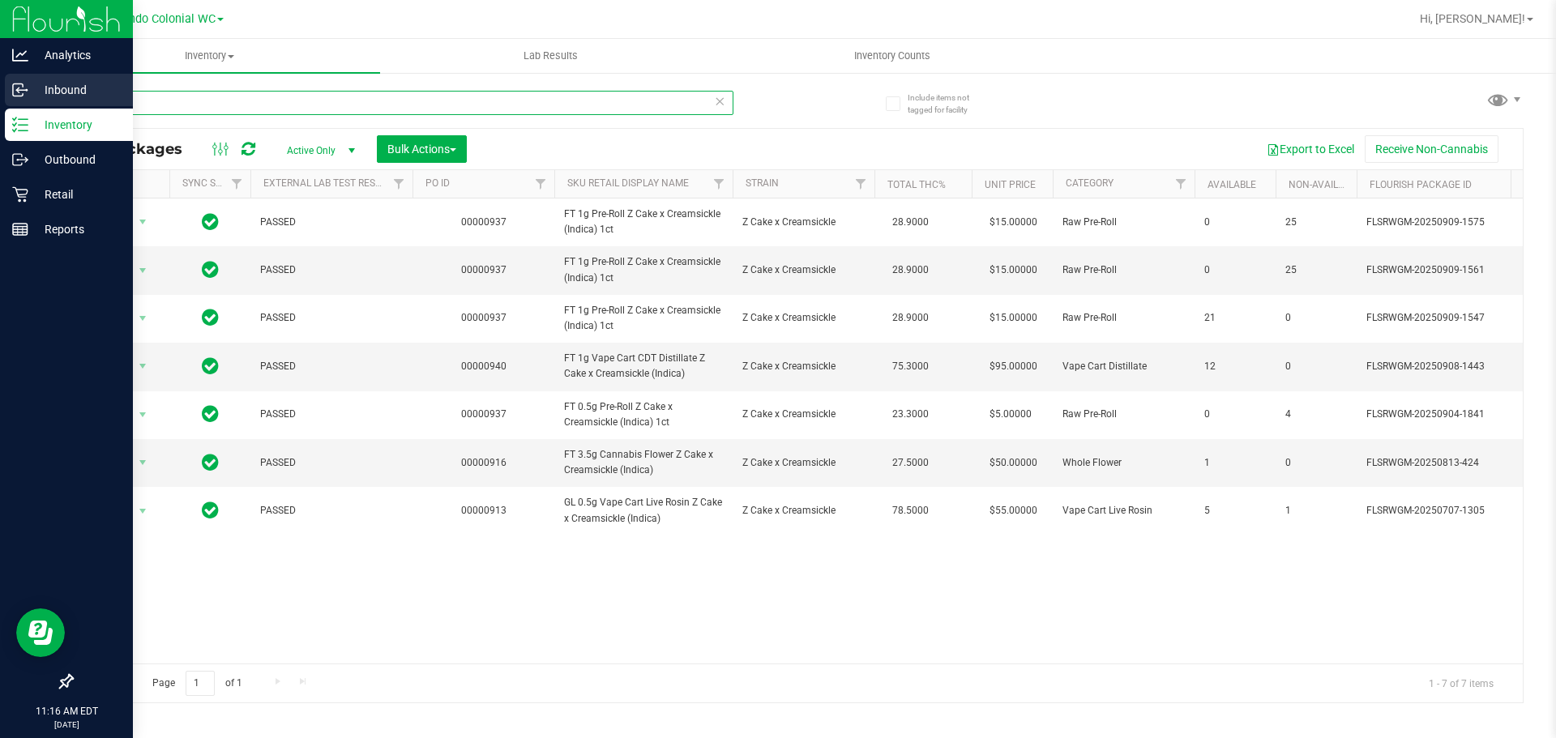
drag, startPoint x: 247, startPoint y: 112, endPoint x: 0, endPoint y: 82, distance: 248.9
click at [0, 80] on div "Analytics Inbound Inventory Outbound Retail Reports 11:16 AM EDT [DATE] 09/27 O…" at bounding box center [778, 369] width 1556 height 738
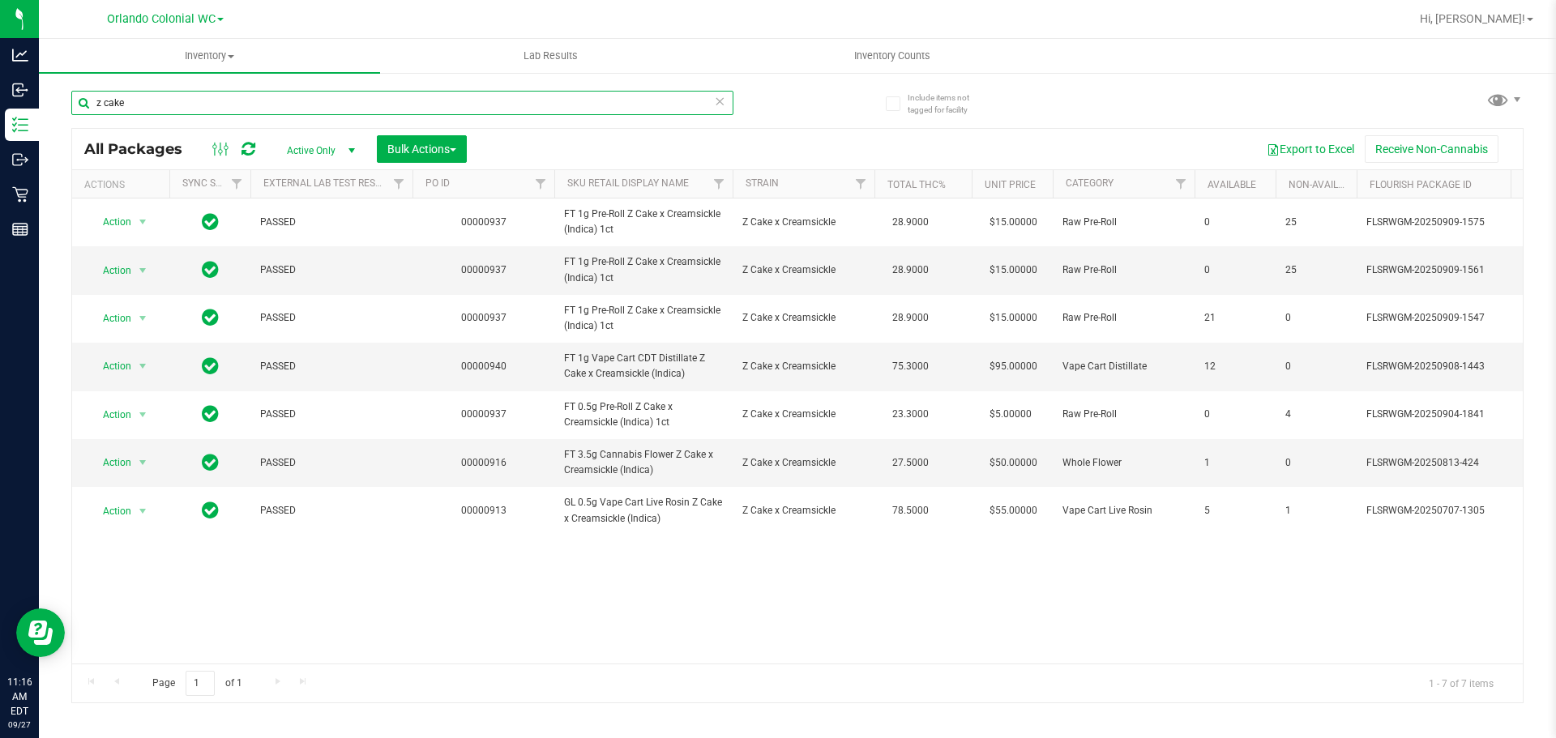
paste input "FT 1g Pre-Roll Z Cake x Creamsickle (Indica) 1ct"
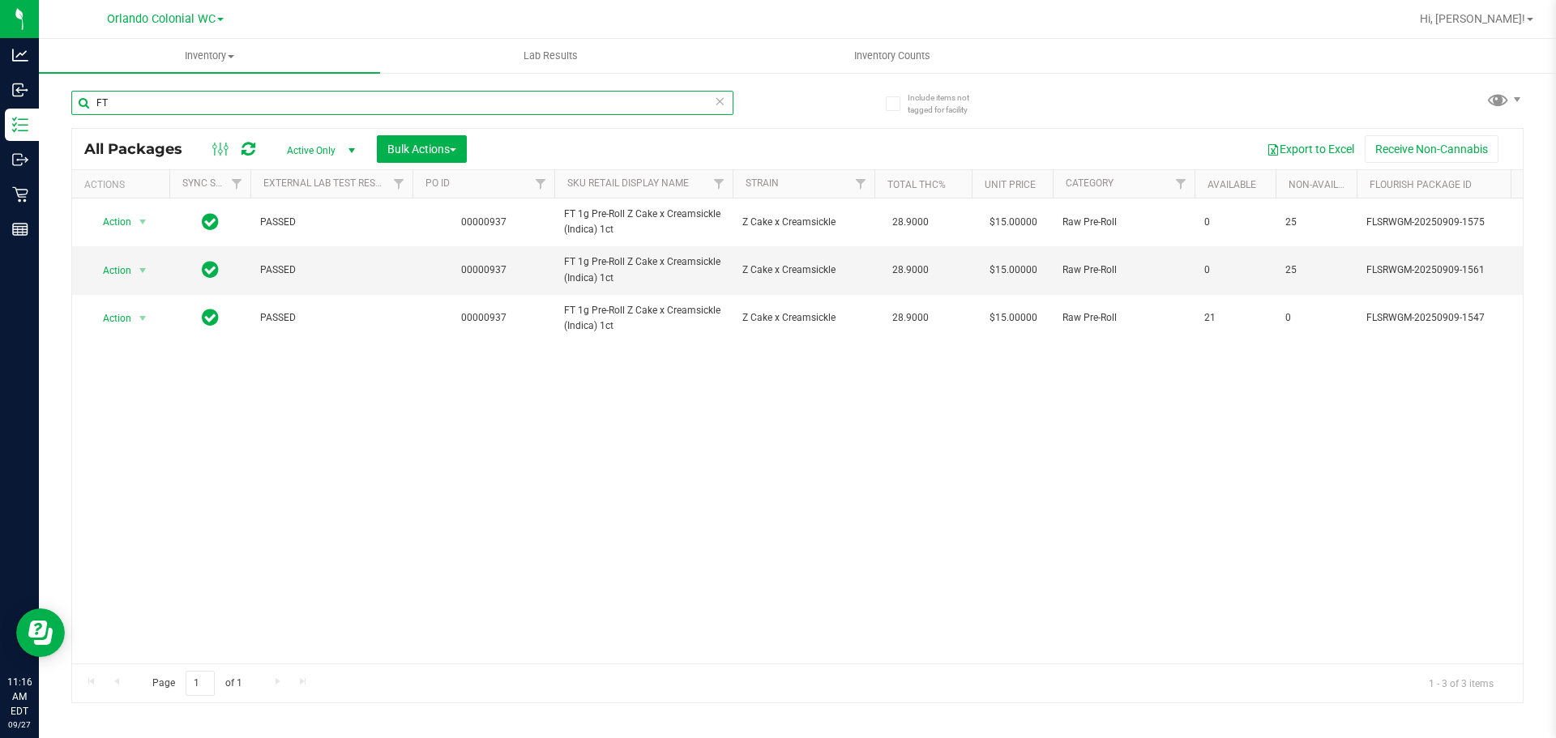
type input "F"
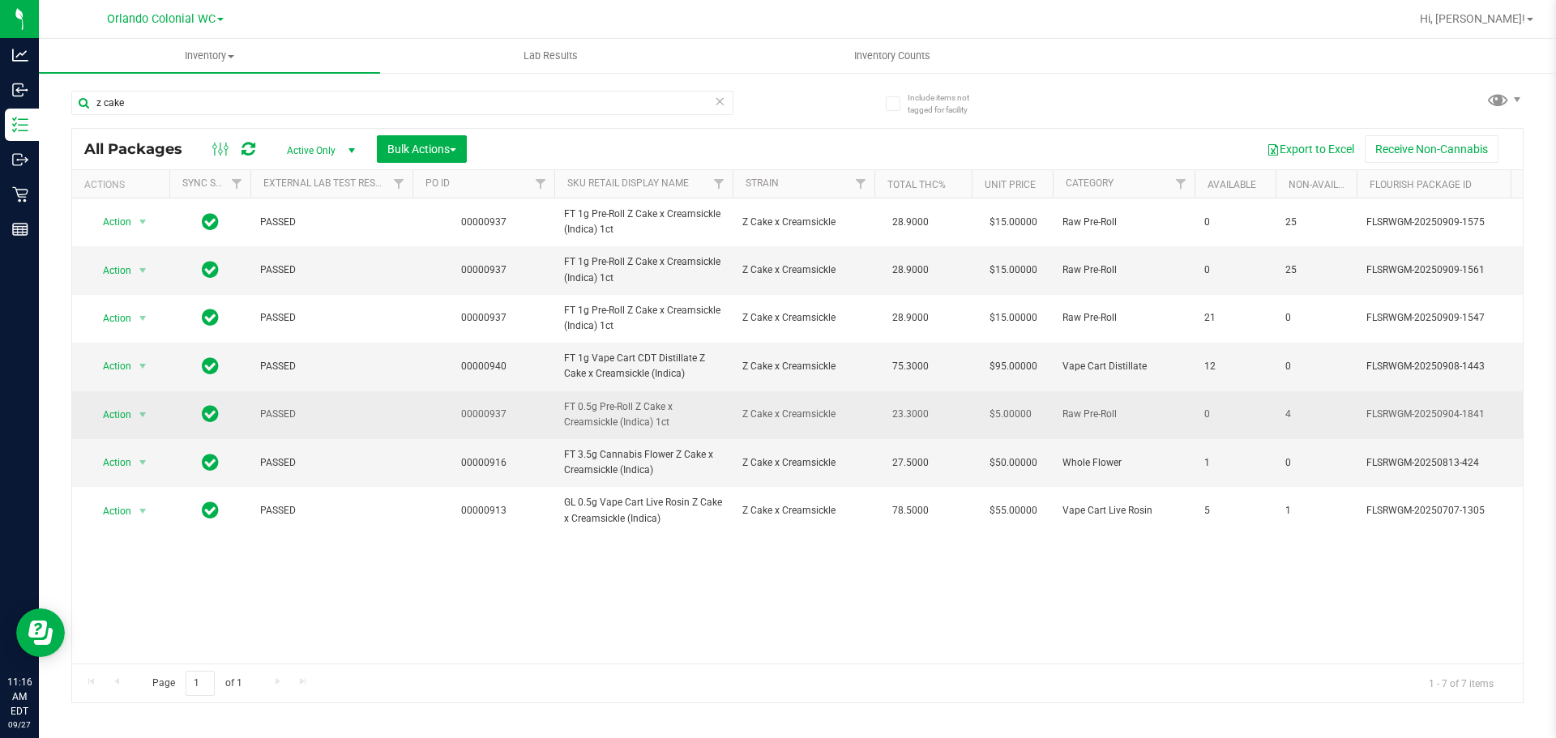
click at [826, 410] on span "Z Cake x Creamsickle" at bounding box center [803, 414] width 122 height 15
click at [604, 422] on span "FT 0.5g Pre-Roll Z Cake x Creamsickle (Indica) 1ct" at bounding box center [643, 414] width 159 height 31
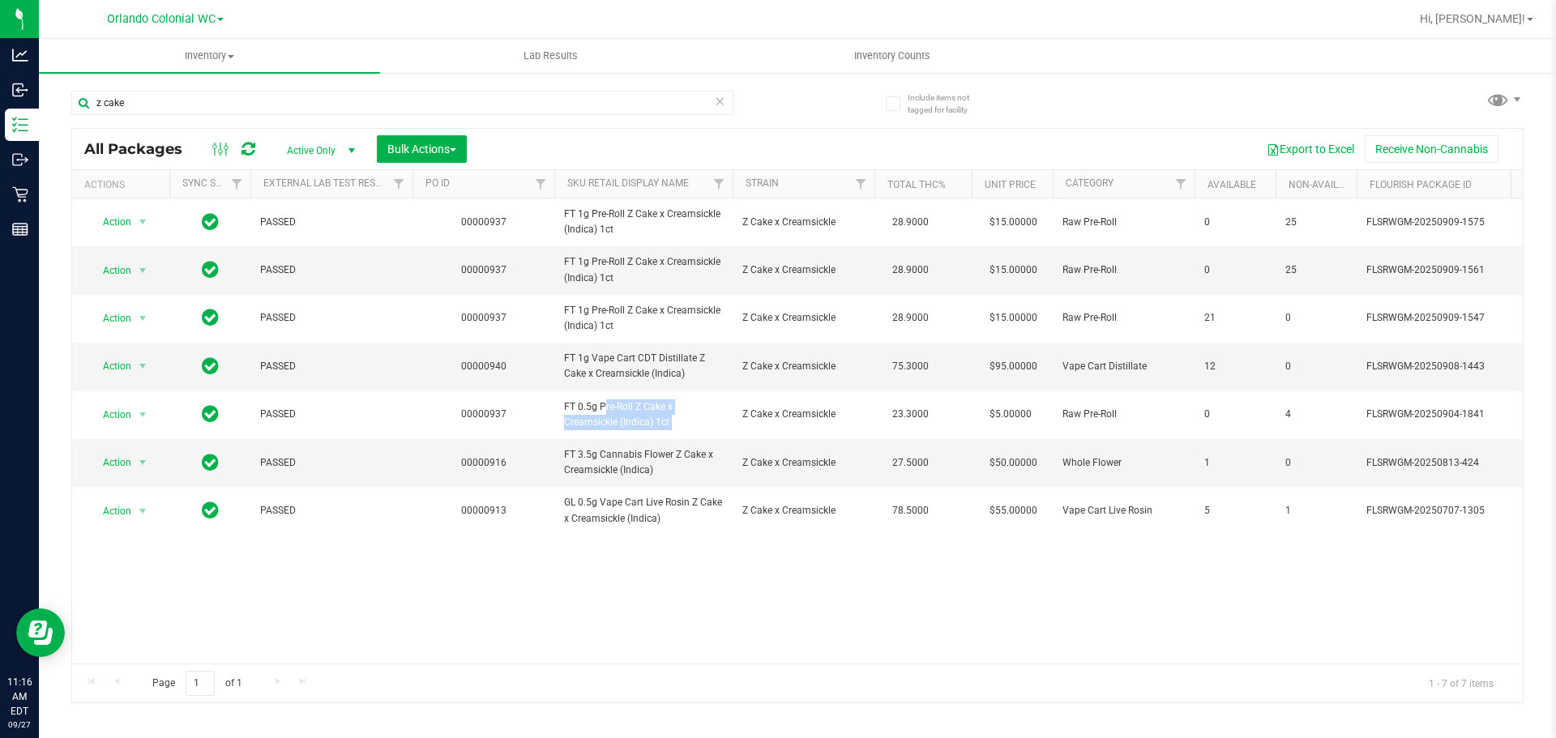
copy tr "FT 0.5g Pre-Roll Z Cake x Creamsickle (Indica) 1ct"
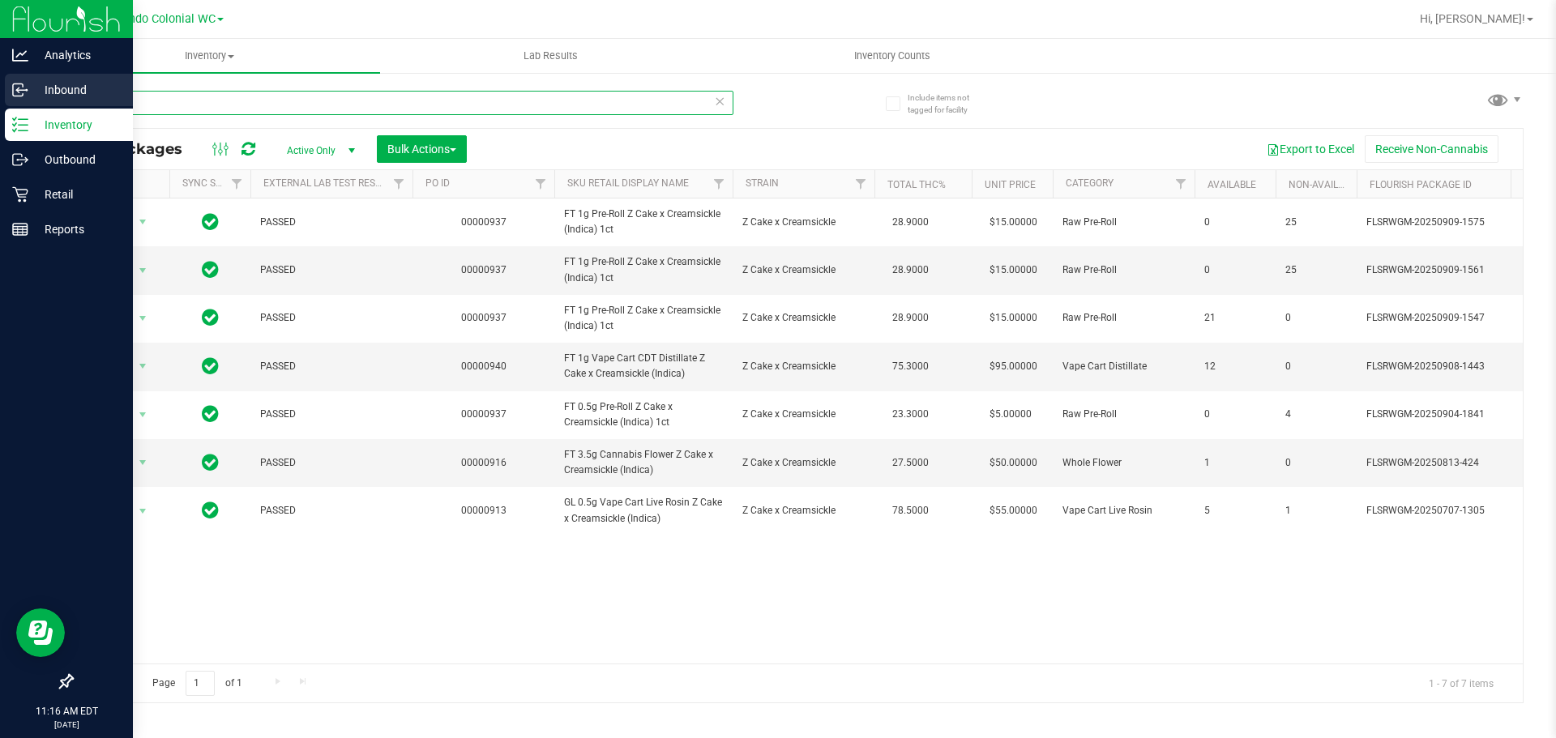
drag, startPoint x: 149, startPoint y: 105, endPoint x: 1, endPoint y: 92, distance: 148.8
click at [0, 92] on div "Analytics Inbound Inventory Outbound Retail Reports 11:16 AM EDT [DATE] 09/27 O…" at bounding box center [778, 369] width 1556 height 738
paste input "FT 0.5g Pre-Roll Z Cake x Creamsickle (Indica) 1ct"
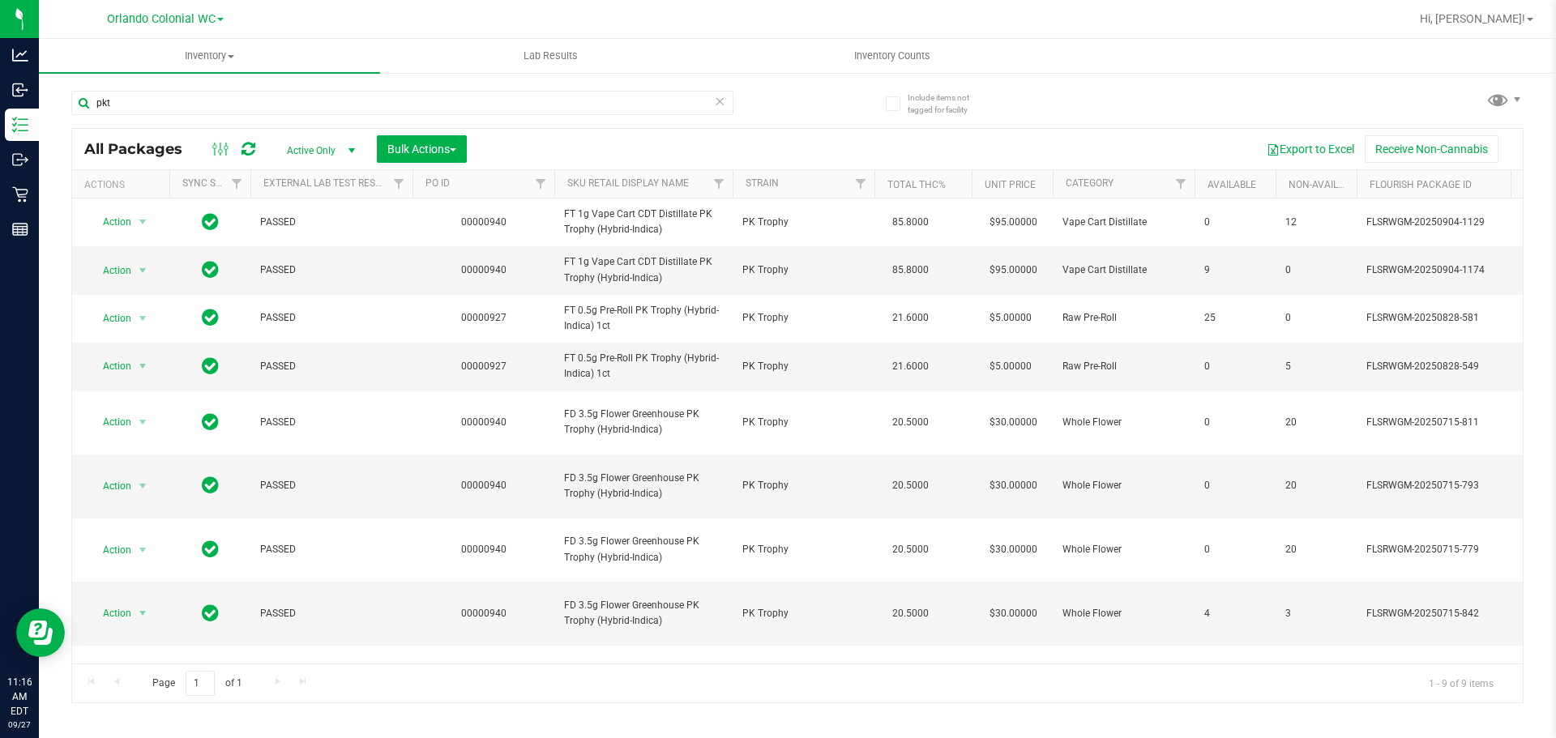
click at [787, 122] on div "pkt" at bounding box center [434, 102] width 726 height 52
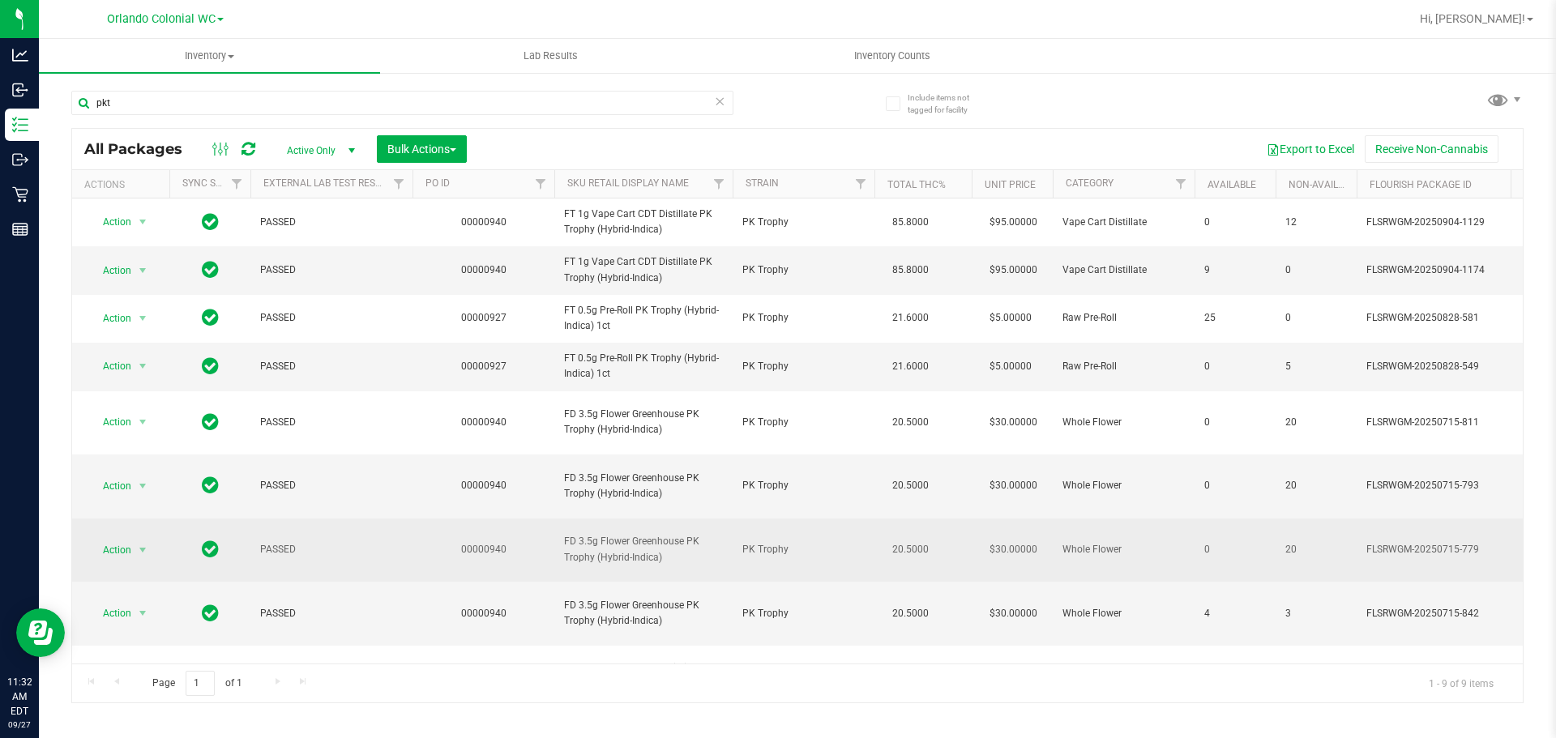
click at [647, 534] on span "FD 3.5g Flower Greenhouse PK Trophy (Hybrid-Indica)" at bounding box center [643, 549] width 159 height 31
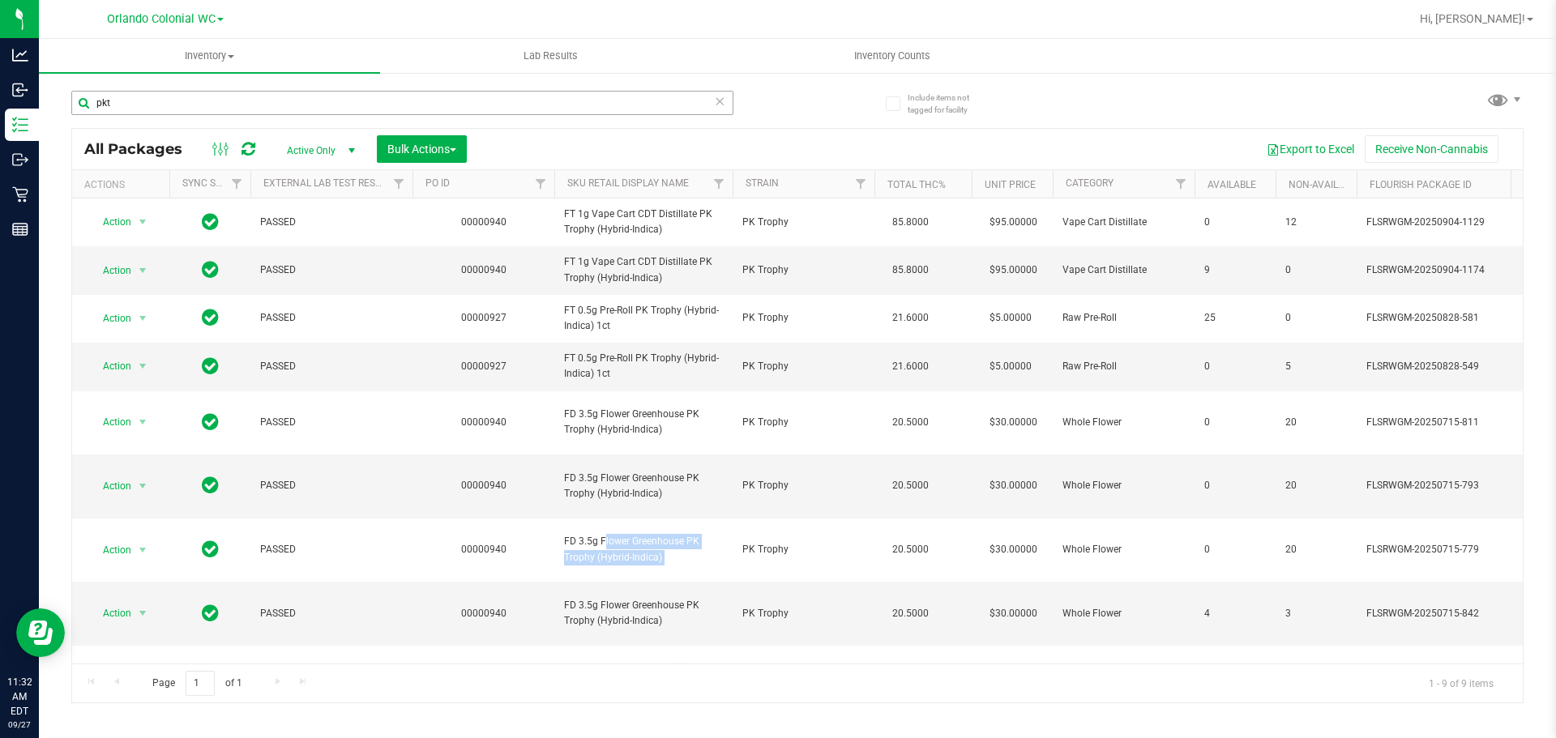
copy tr "FD 3.5g Flower Greenhouse PK Trophy (Hybrid-Indica)"
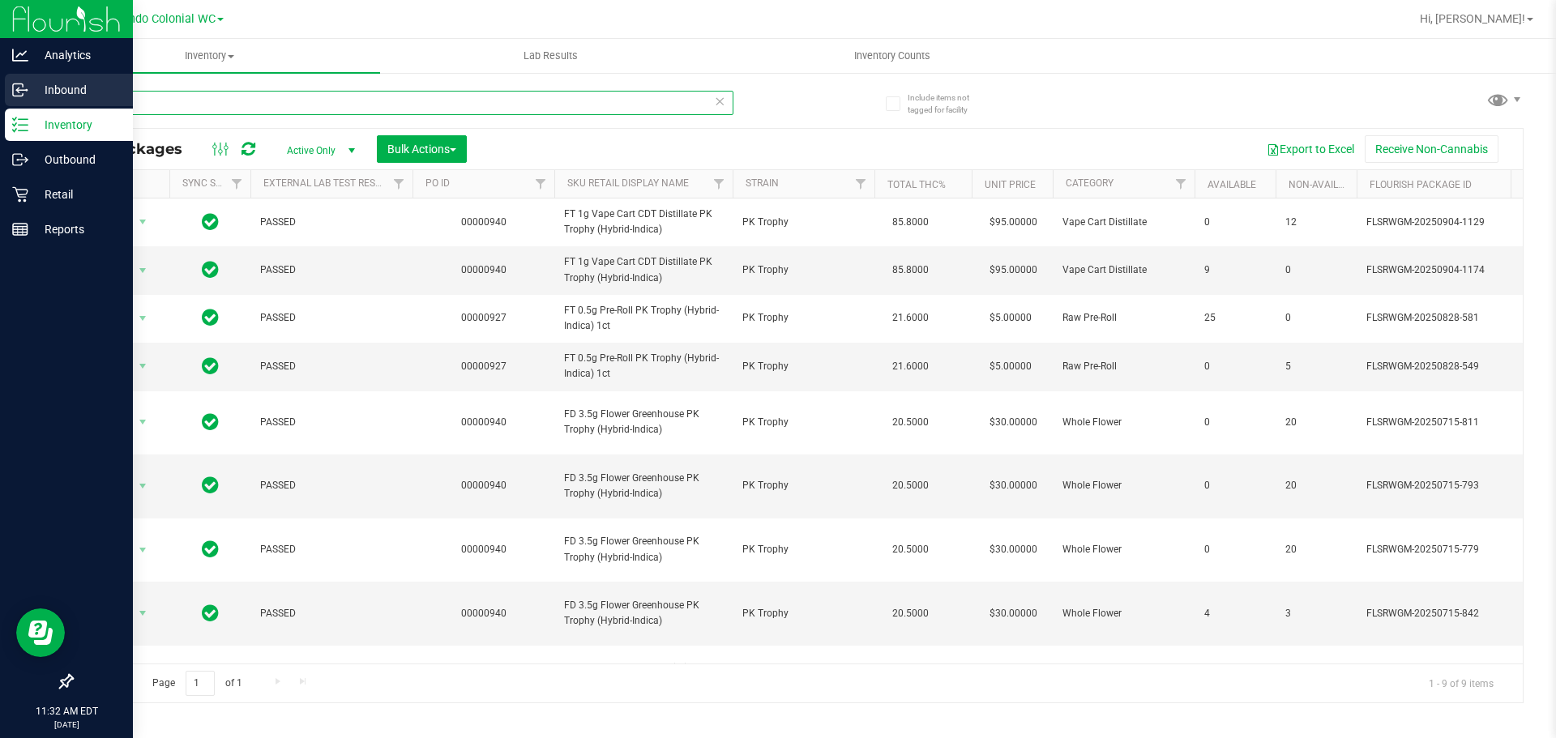
click at [0, 92] on div "Analytics Inbound Inventory Outbound Retail Reports 11:32 AM EDT [DATE] 09/27 O…" at bounding box center [778, 369] width 1556 height 738
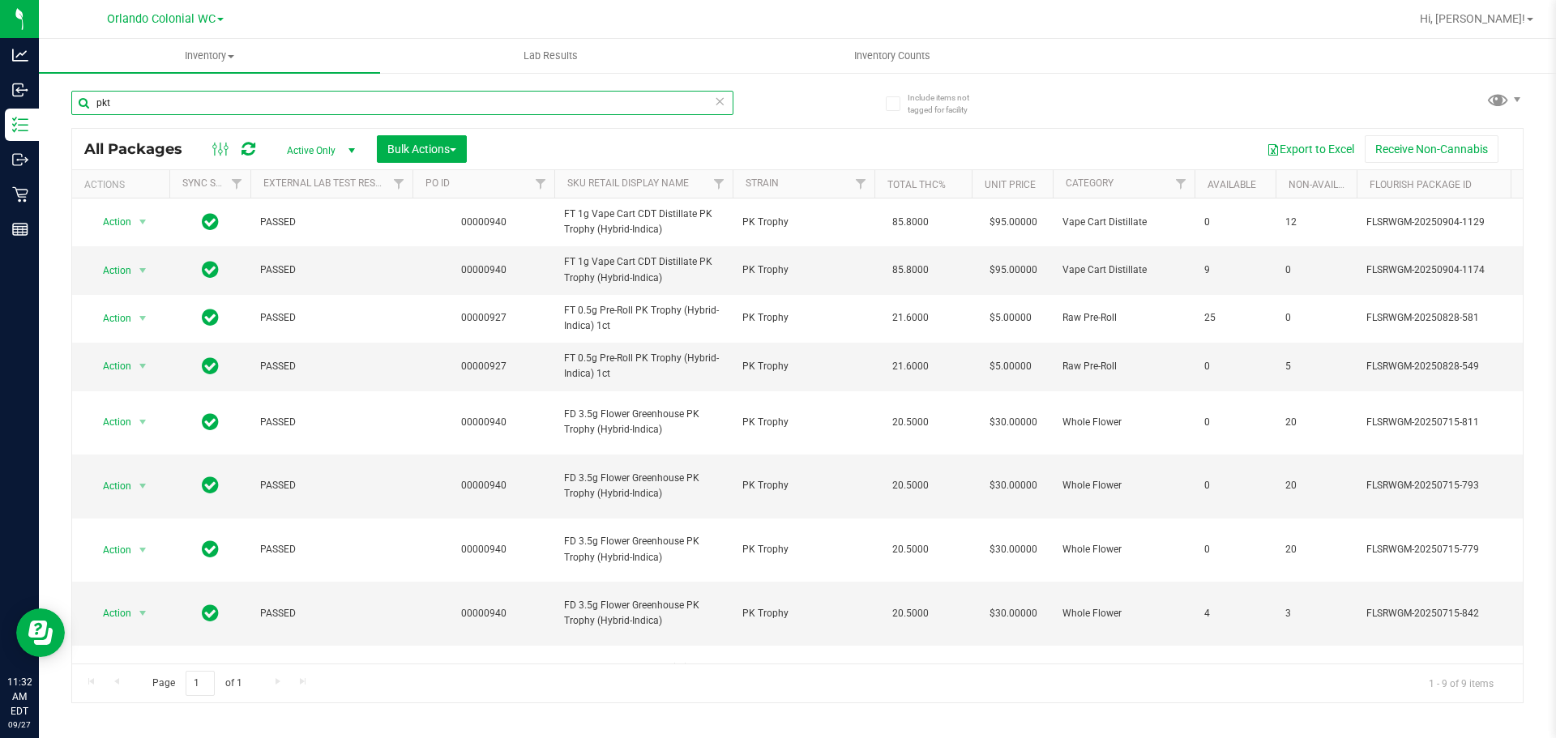
paste input "FD 3.5g Flower Greenhouse PK Trophy (Hybrid-Indica)"
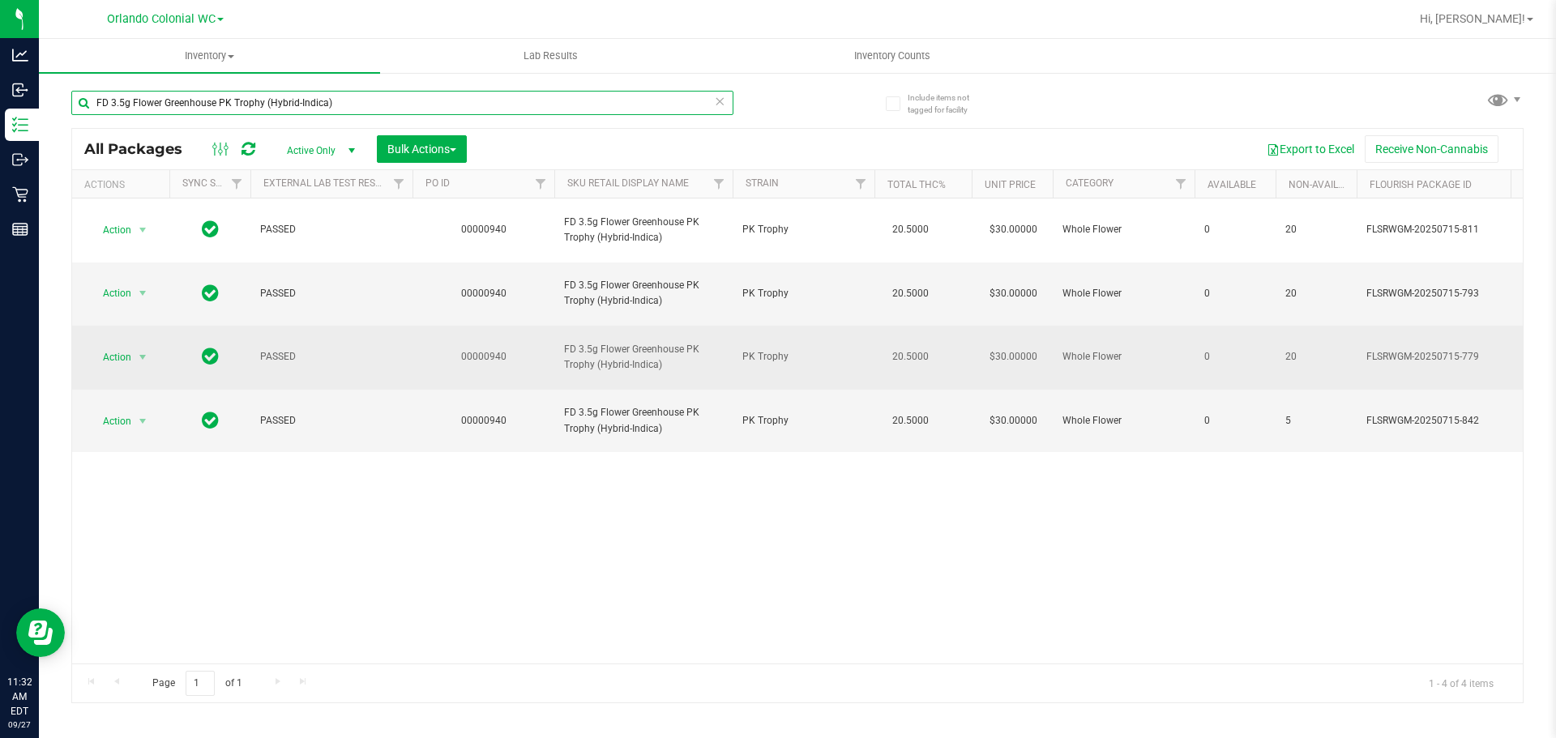
type input "FD 3.5g Flower Greenhouse PK Trophy (Hybrid-Indica)"
click at [134, 346] on span "select" at bounding box center [143, 357] width 20 height 23
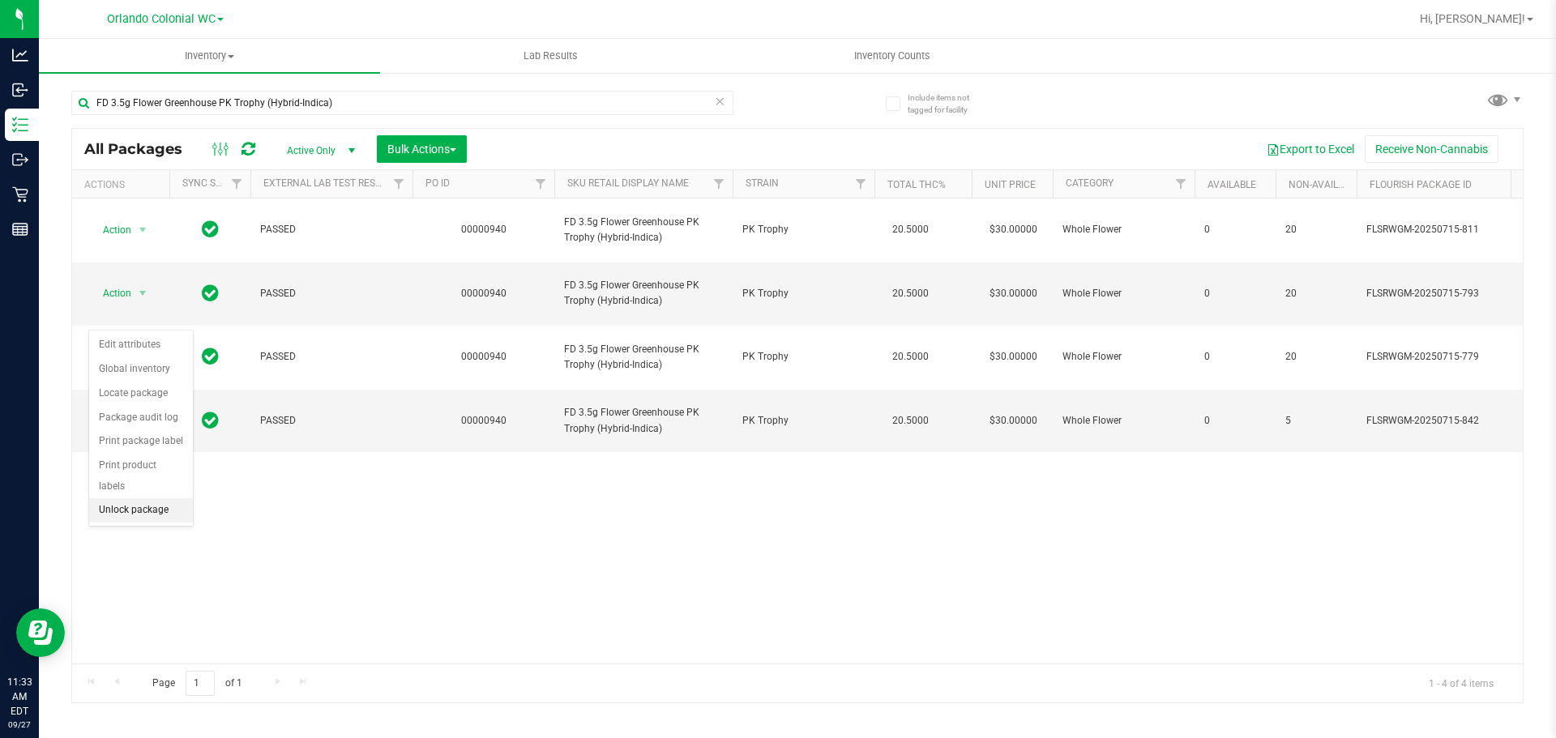
click at [177, 498] on li "Unlock package" at bounding box center [141, 510] width 104 height 24
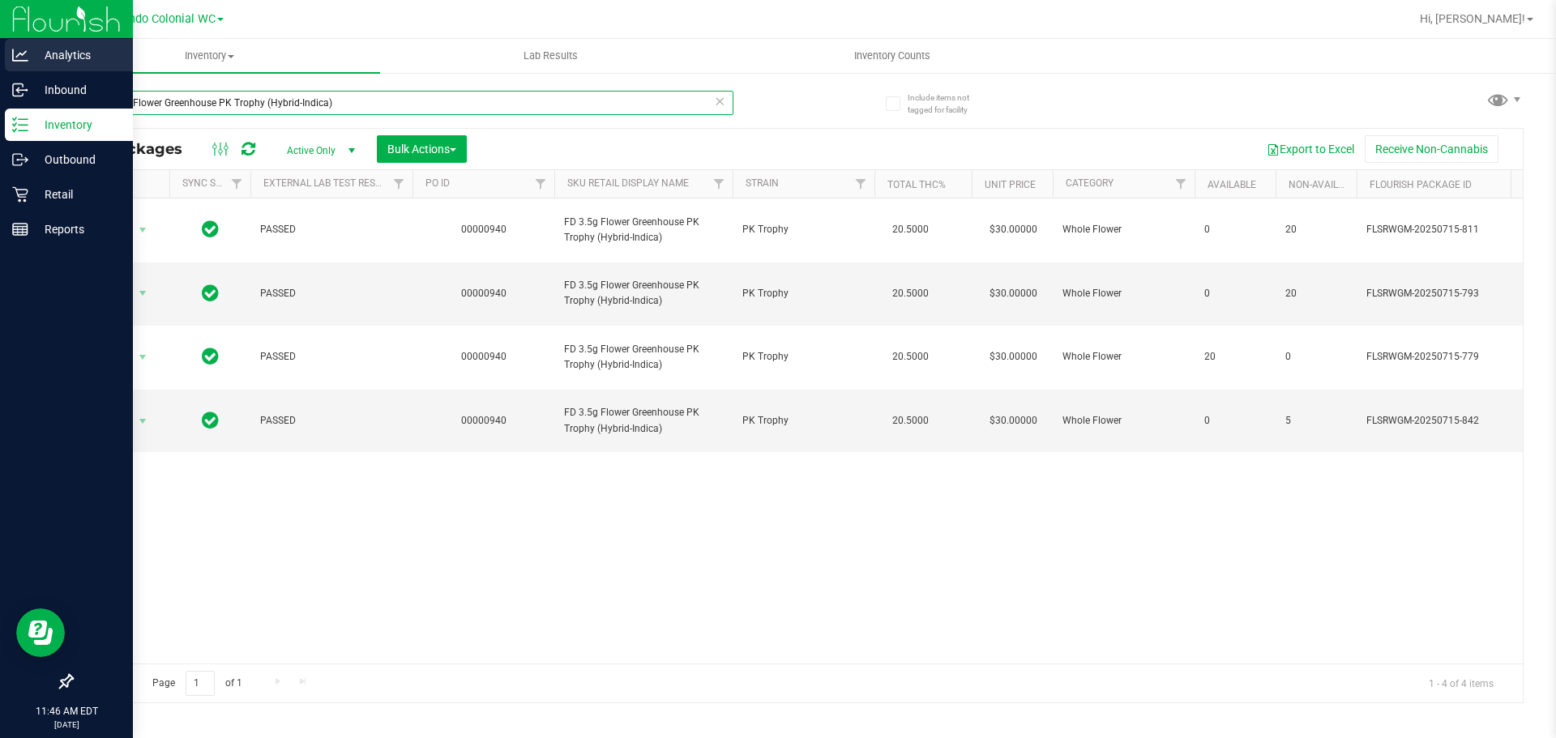
drag, startPoint x: 358, startPoint y: 107, endPoint x: 0, endPoint y: 48, distance: 362.9
click at [0, 68] on div "Analytics Inbound Inventory Outbound Retail Reports 11:46 AM EDT [DATE] 09/27 O…" at bounding box center [778, 369] width 1556 height 738
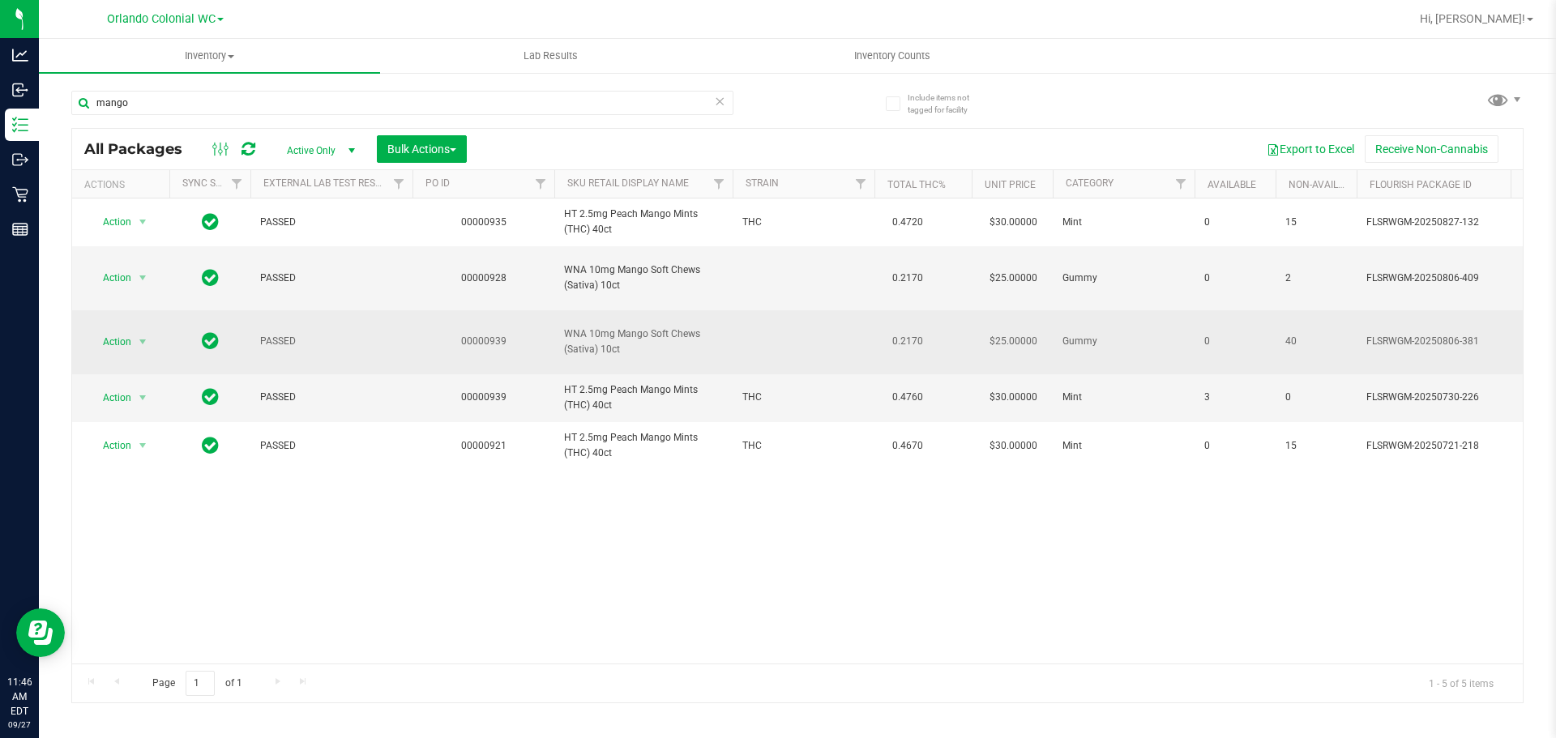
click at [551, 329] on td "00000939" at bounding box center [483, 342] width 142 height 64
click at [552, 329] on td "00000939" at bounding box center [483, 342] width 142 height 64
click at [587, 328] on span "WNA 10mg Mango Soft Chews (Sativa) 10ct" at bounding box center [643, 341] width 159 height 31
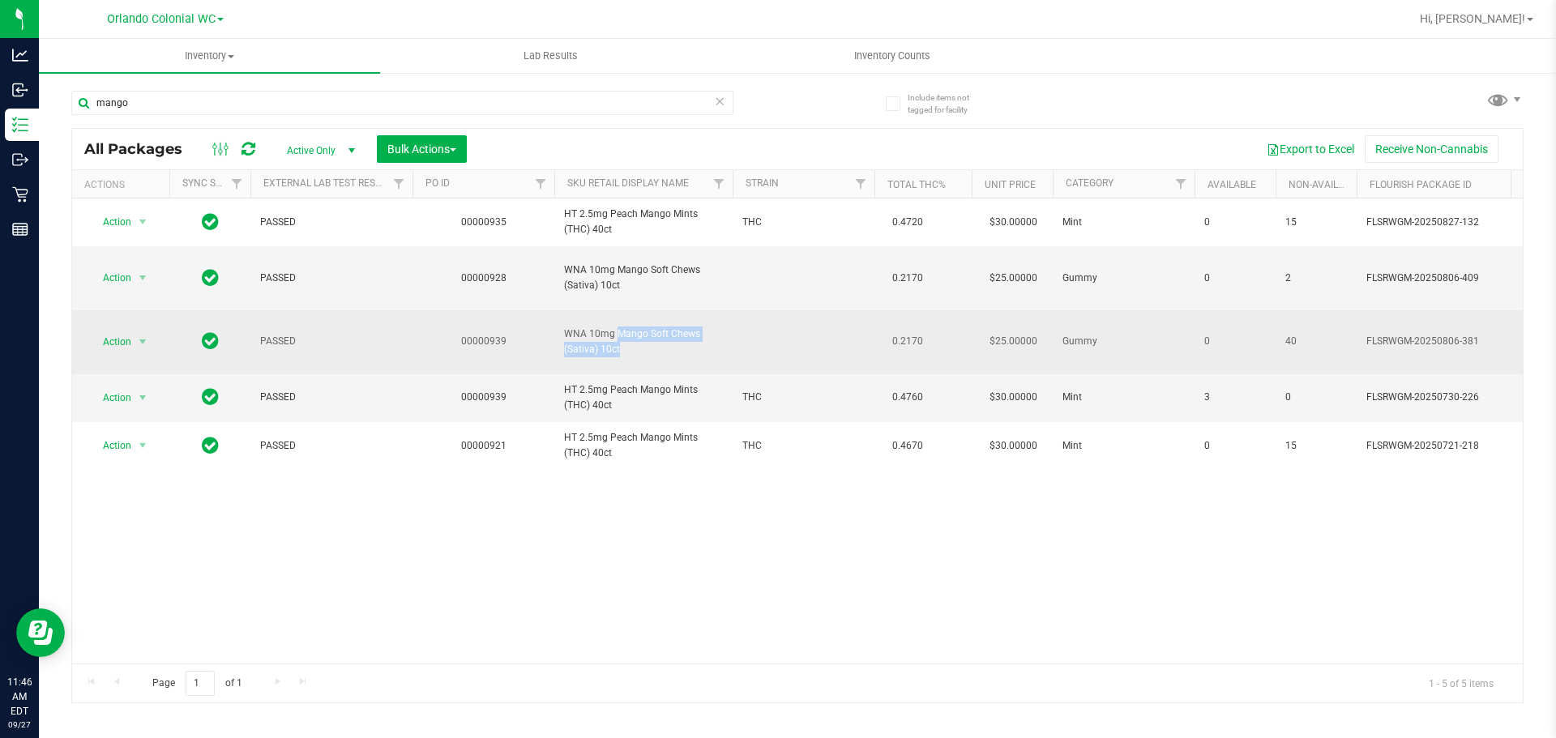
click at [587, 328] on span "WNA 10mg Mango Soft Chews (Sativa) 10ct" at bounding box center [643, 341] width 159 height 31
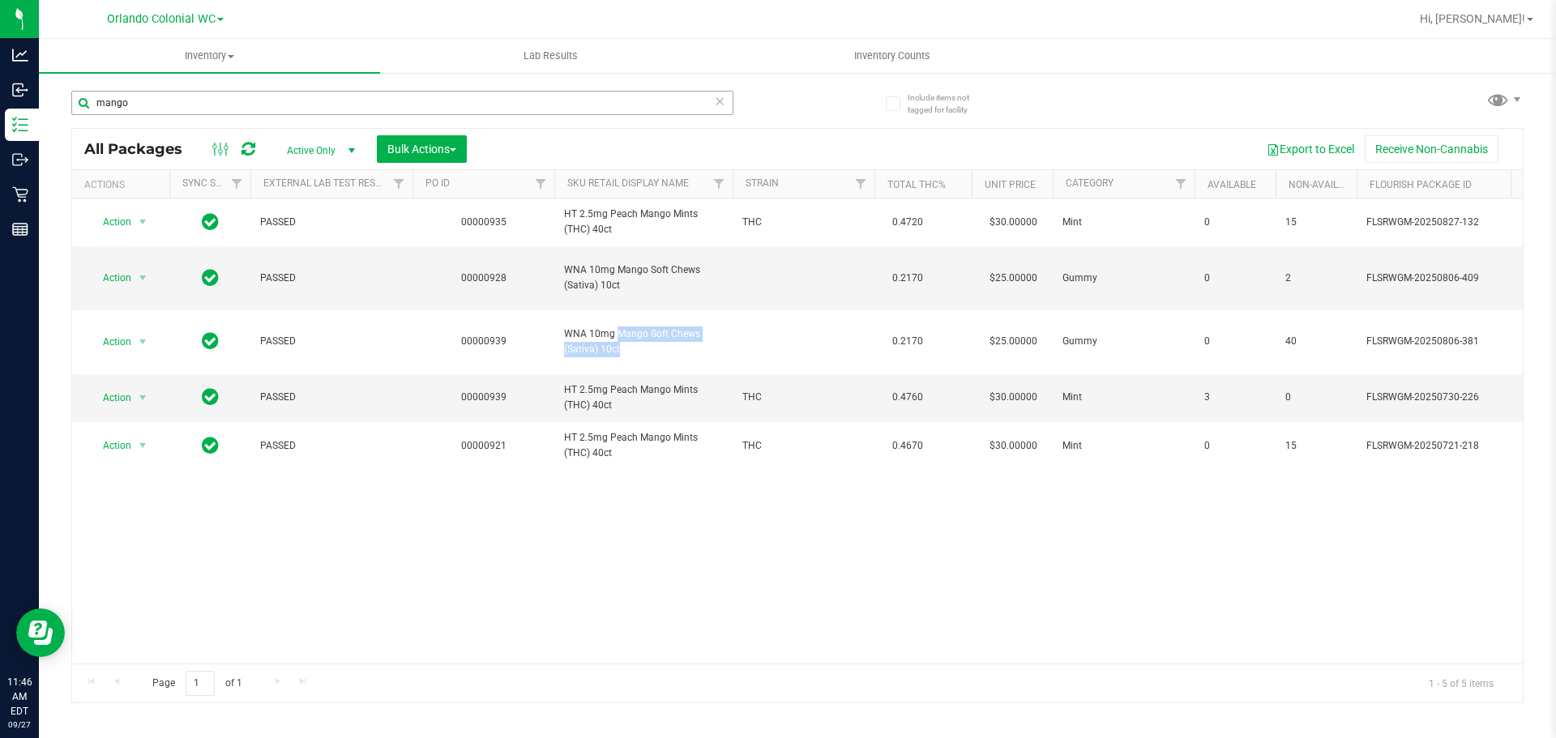
copy td "WNA 10mg Mango Soft Chews (Sativa) 10ct"
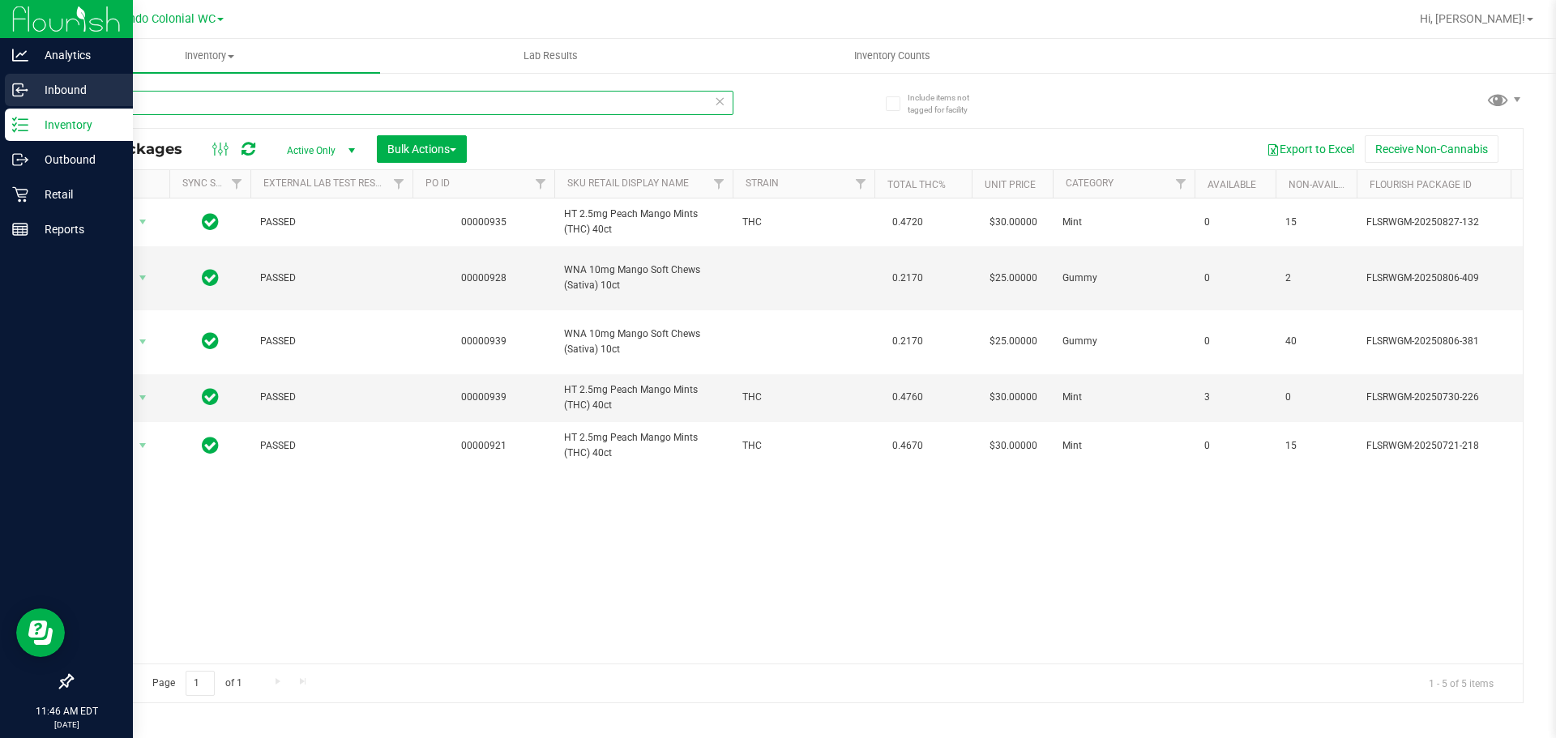
drag, startPoint x: 250, startPoint y: 105, endPoint x: 28, endPoint y: 96, distance: 222.2
click at [0, 79] on div "Analytics Inbound Inventory Outbound Retail Reports 11:46 AM EDT [DATE] 09/27 O…" at bounding box center [778, 369] width 1556 height 738
paste input "WNA 10mg Mango Soft Chews (Sativa) 10ct"
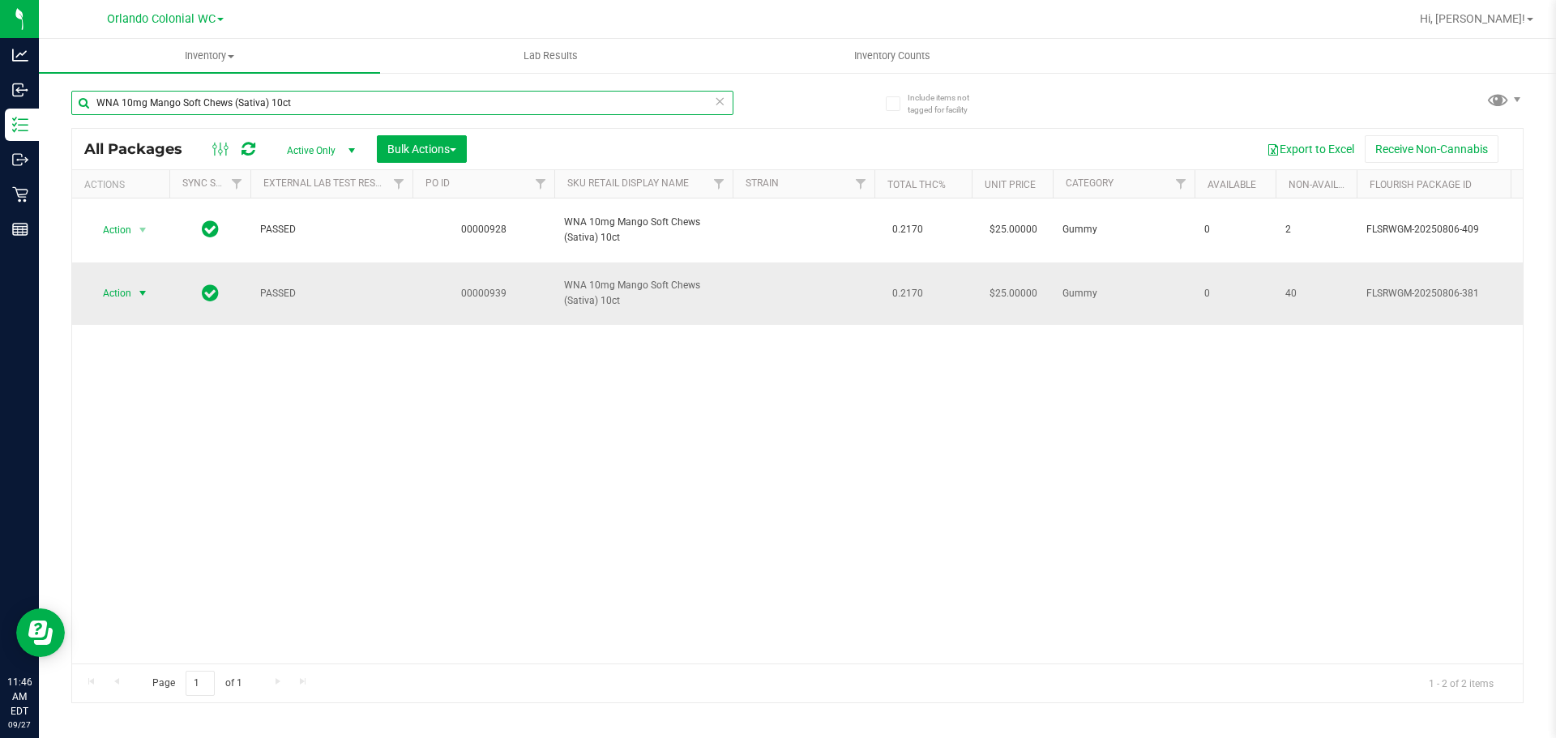
type input "WNA 10mg Mango Soft Chews (Sativa) 10ct"
click at [129, 296] on span "Action" at bounding box center [110, 293] width 44 height 23
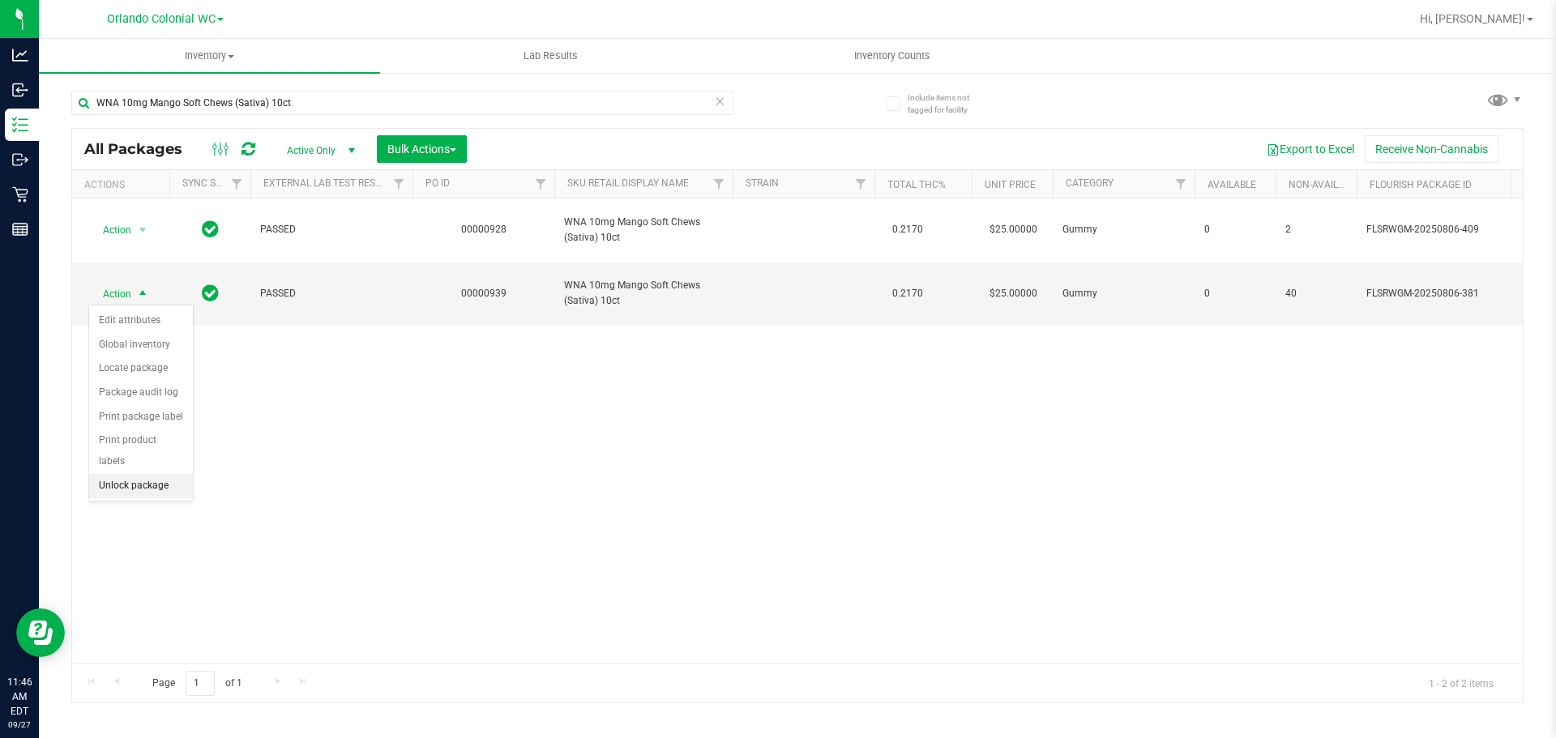
click at [177, 474] on li "Unlock package" at bounding box center [141, 486] width 104 height 24
drag, startPoint x: 1215, startPoint y: 465, endPoint x: 793, endPoint y: 55, distance: 588.4
click at [1215, 465] on div "Action Action Adjust qty Create package Edit attributes Global inventory Locate…" at bounding box center [797, 430] width 1450 height 465
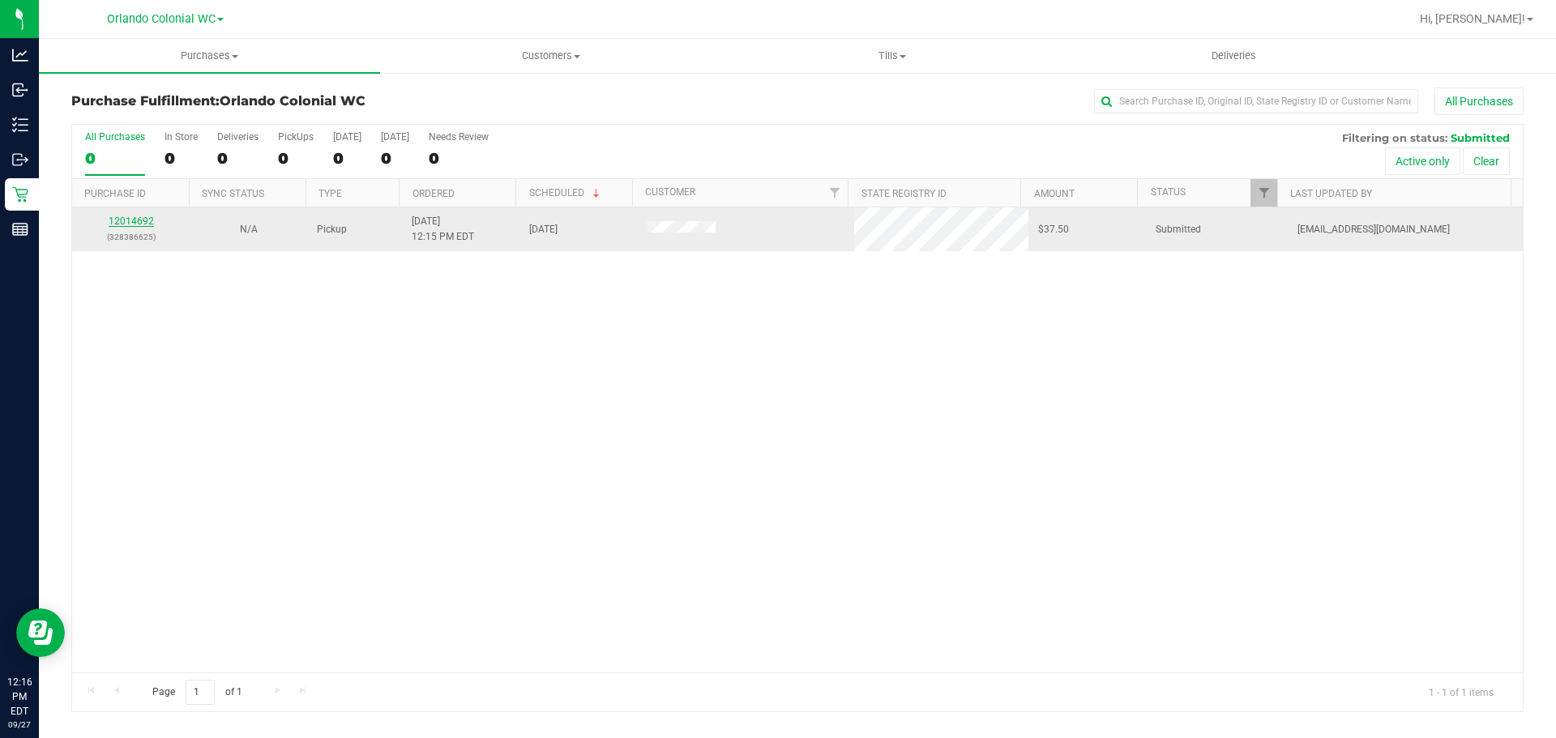
click at [139, 219] on link "12014692" at bounding box center [131, 221] width 45 height 11
